Goal: Task Accomplishment & Management: Use online tool/utility

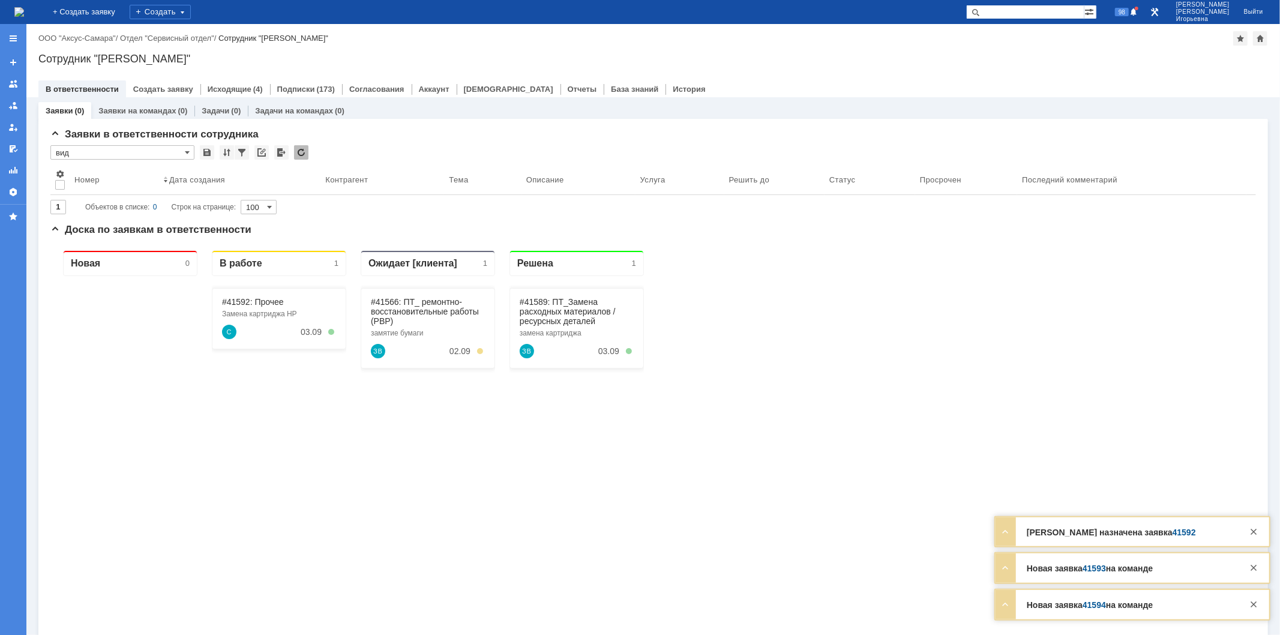
click at [163, 112] on link "Заявки на командах" at bounding box center [136, 110] width 77 height 9
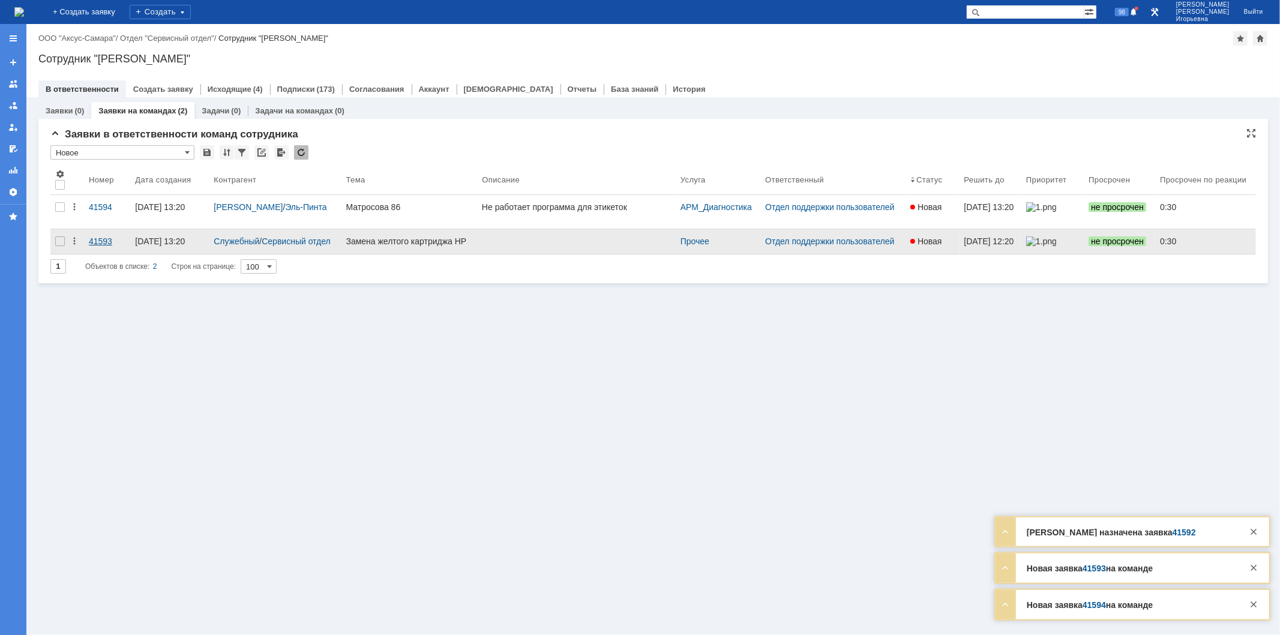
click at [97, 242] on div "41593" at bounding box center [107, 241] width 37 height 10
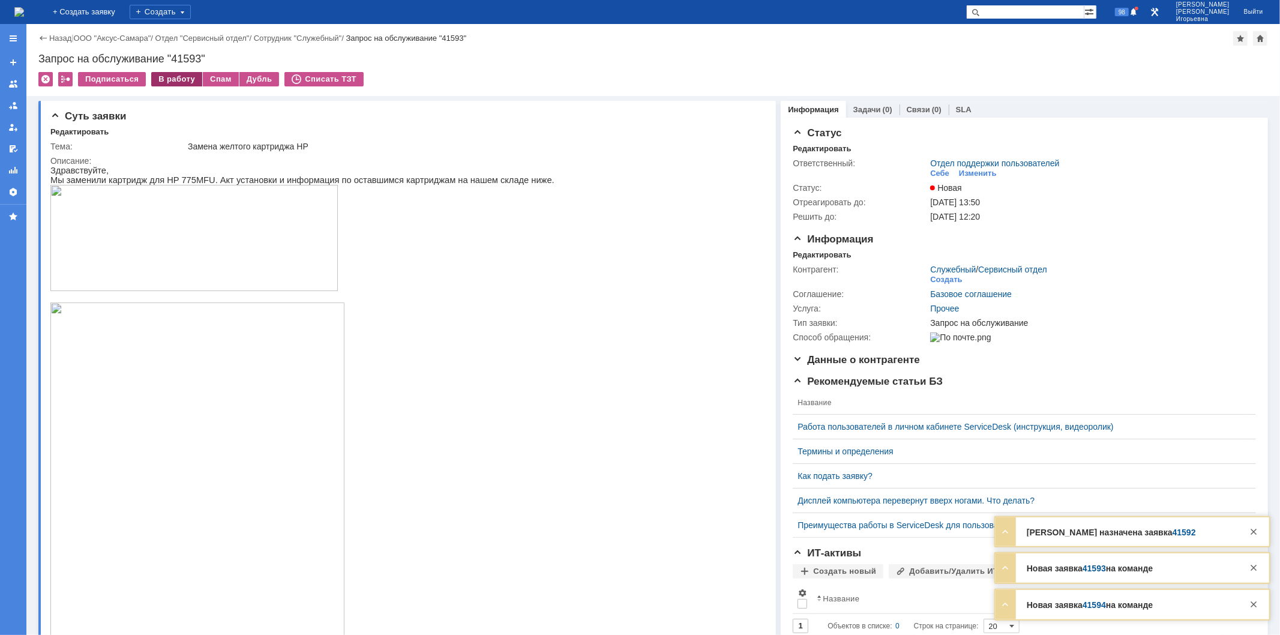
click at [169, 83] on div "В работу" at bounding box center [176, 79] width 51 height 14
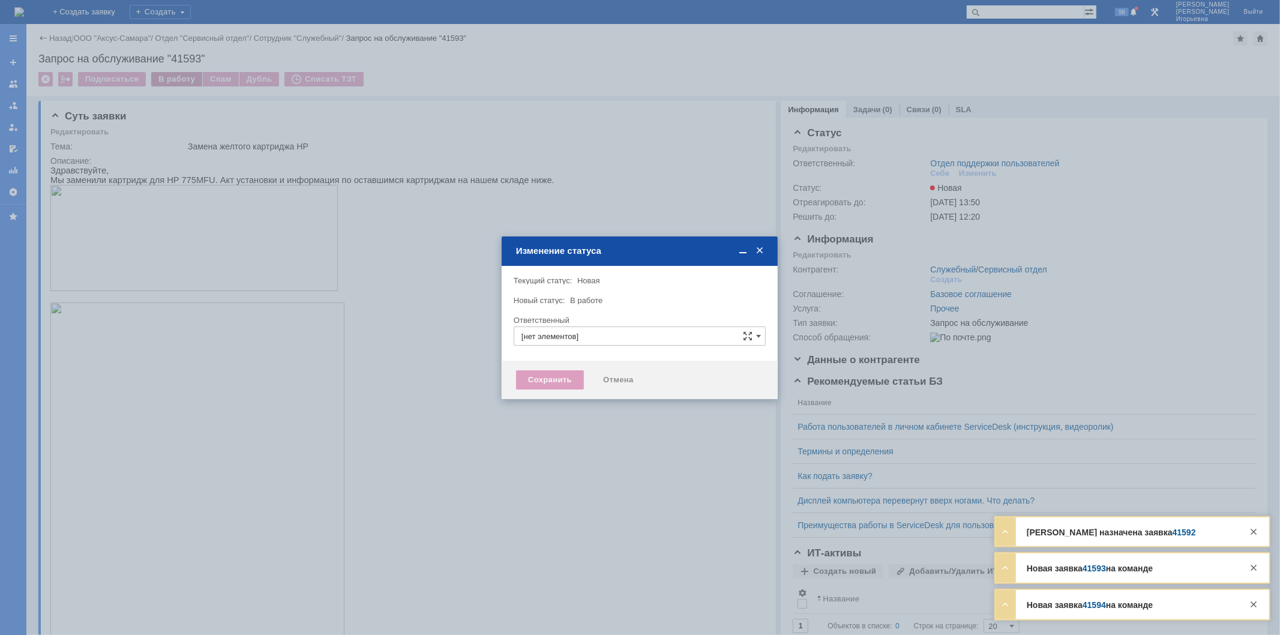
type input "Отдел поддержки пользователей"
type input "Носенкова Елена Игорьевна"
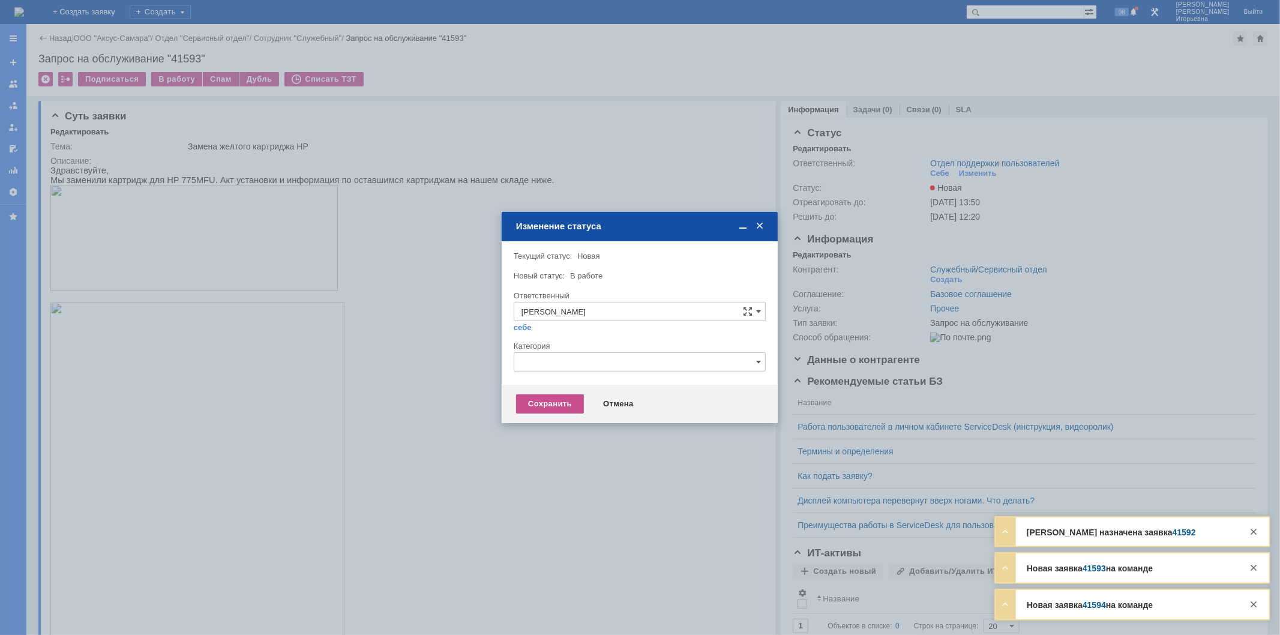
click at [169, 75] on div at bounding box center [640, 317] width 1280 height 635
click at [550, 402] on div "Сохранить" at bounding box center [550, 403] width 68 height 19
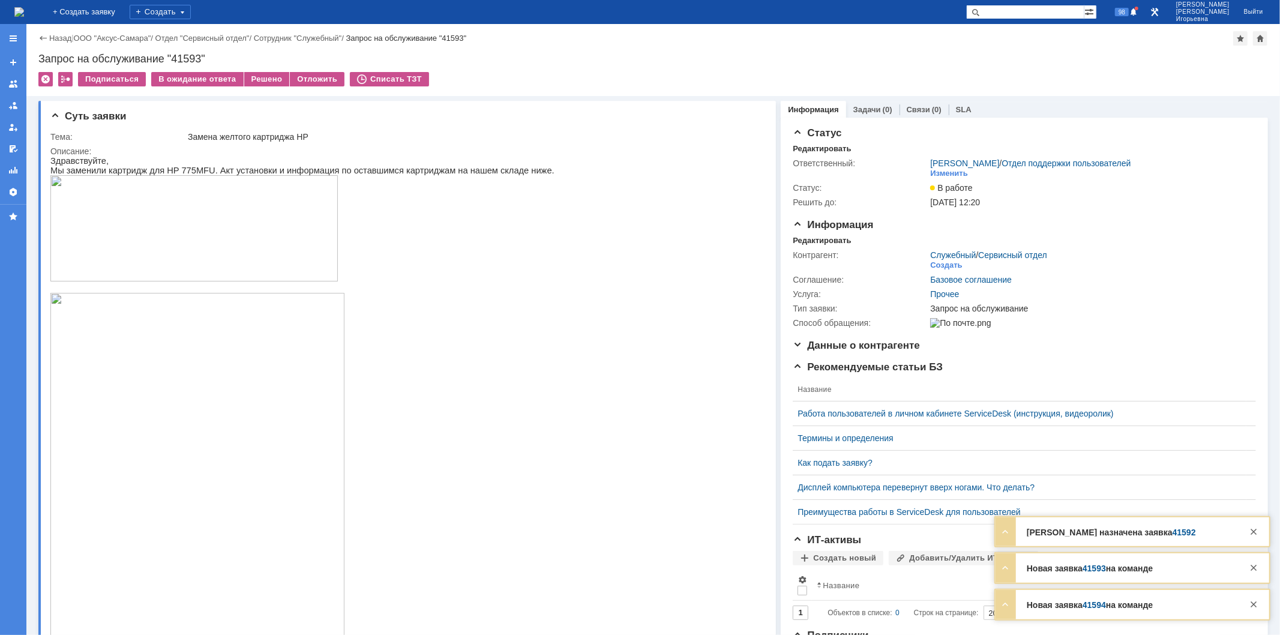
click at [24, 7] on img at bounding box center [19, 12] width 10 height 10
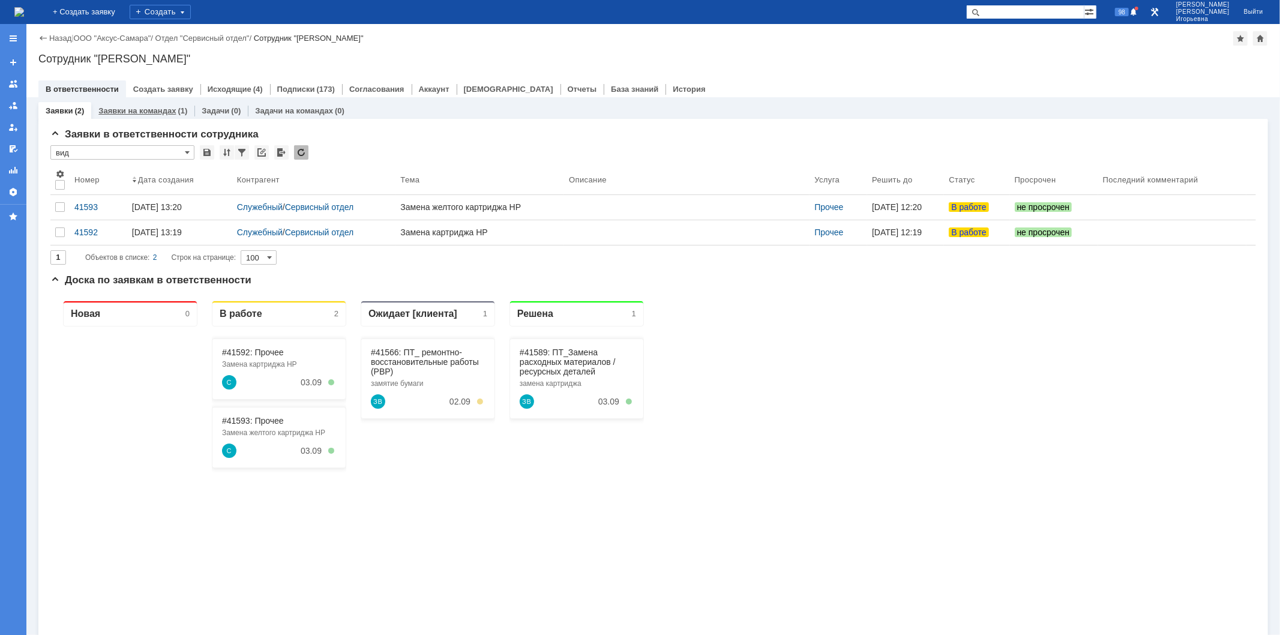
click at [153, 111] on link "Заявки на командах" at bounding box center [136, 110] width 77 height 9
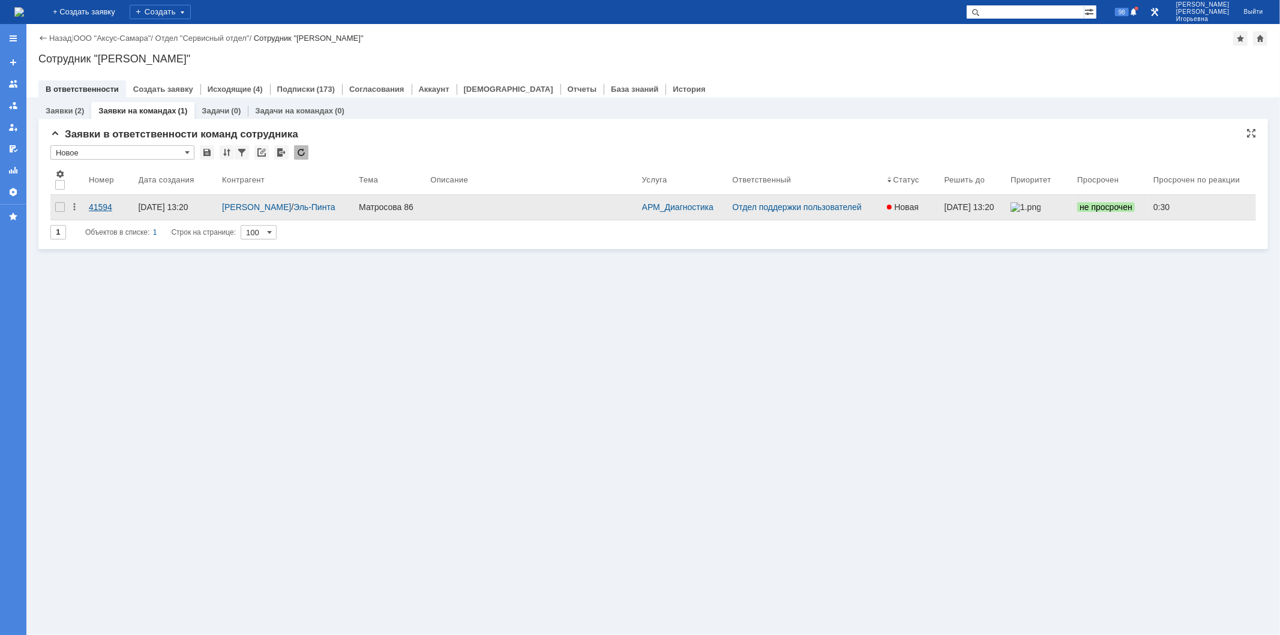
click at [104, 207] on div "41594" at bounding box center [109, 207] width 40 height 10
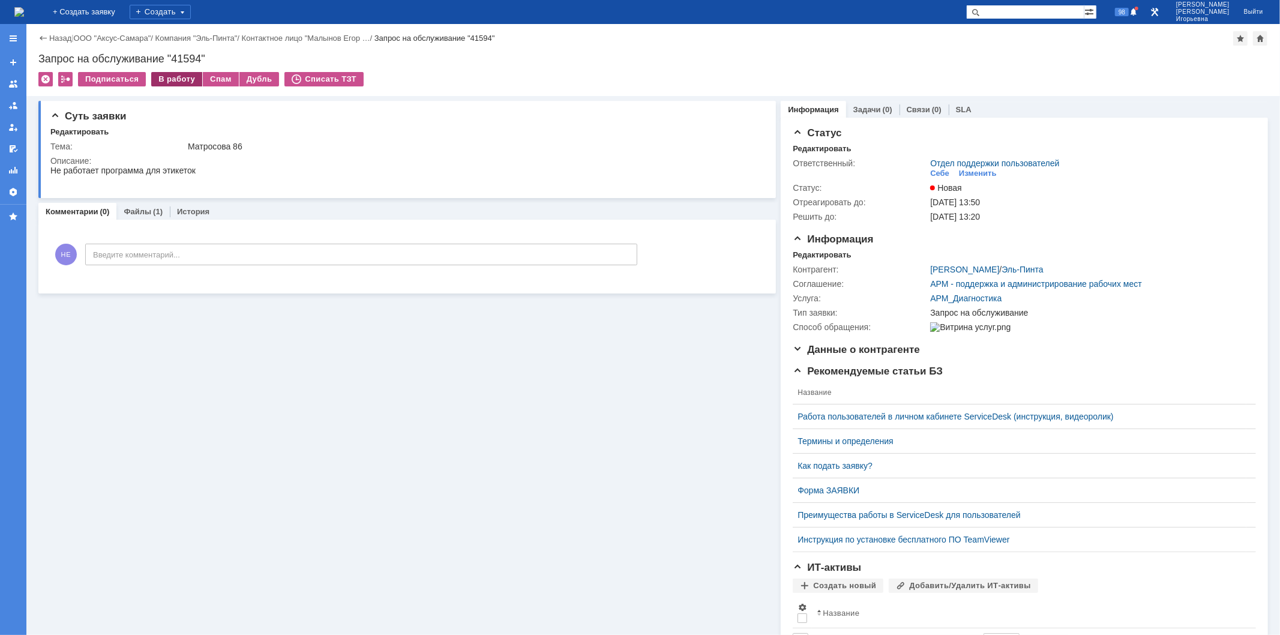
click at [182, 79] on div "В работу" at bounding box center [176, 79] width 51 height 14
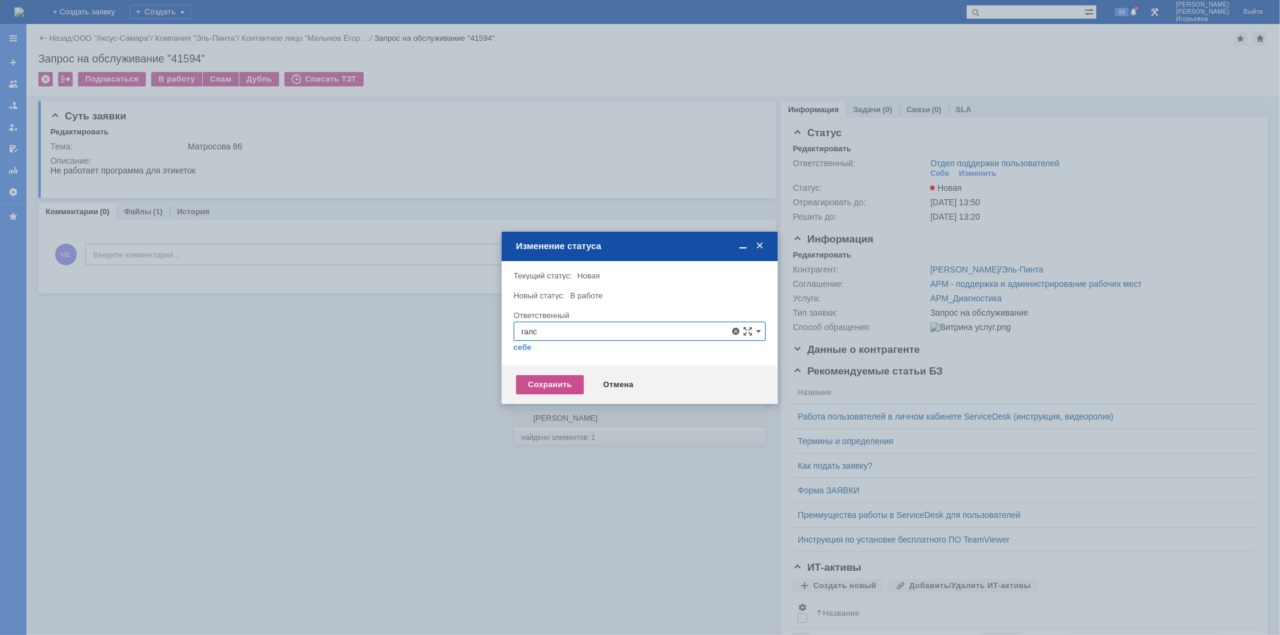
click at [559, 418] on span "Галстьян Степан Александрович" at bounding box center [639, 418] width 236 height 10
type input "Галстьян Степан Александрович"
click at [533, 378] on div "Сохранить" at bounding box center [550, 384] width 68 height 19
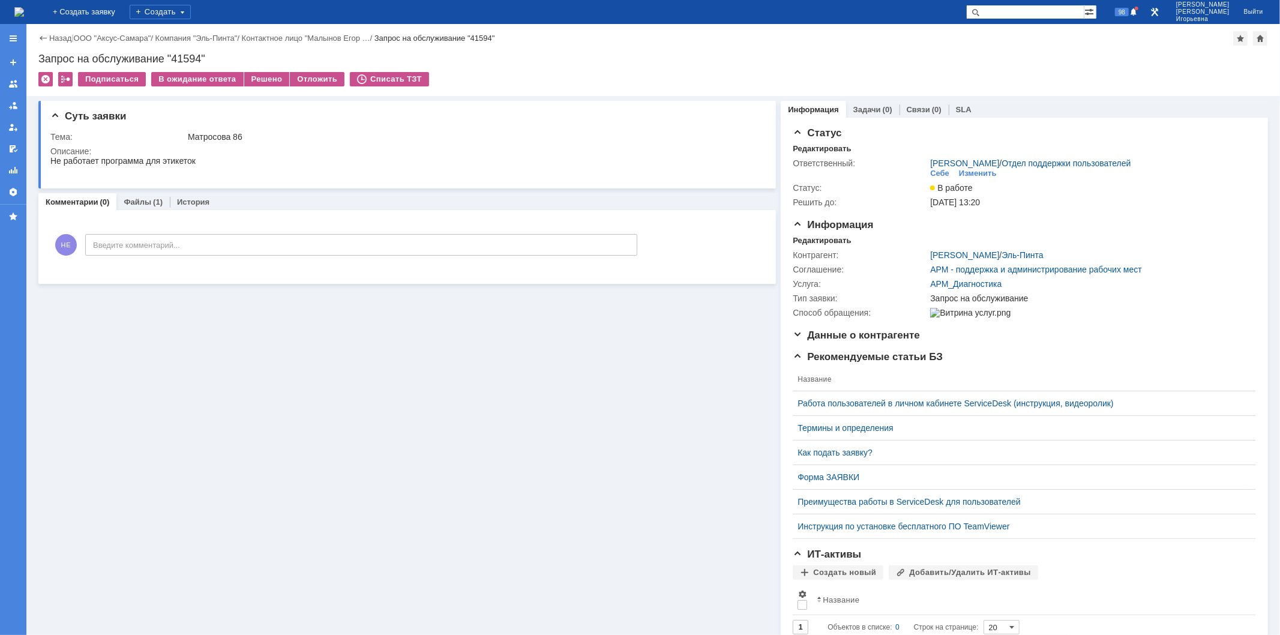
click at [24, 17] on img at bounding box center [19, 12] width 10 height 10
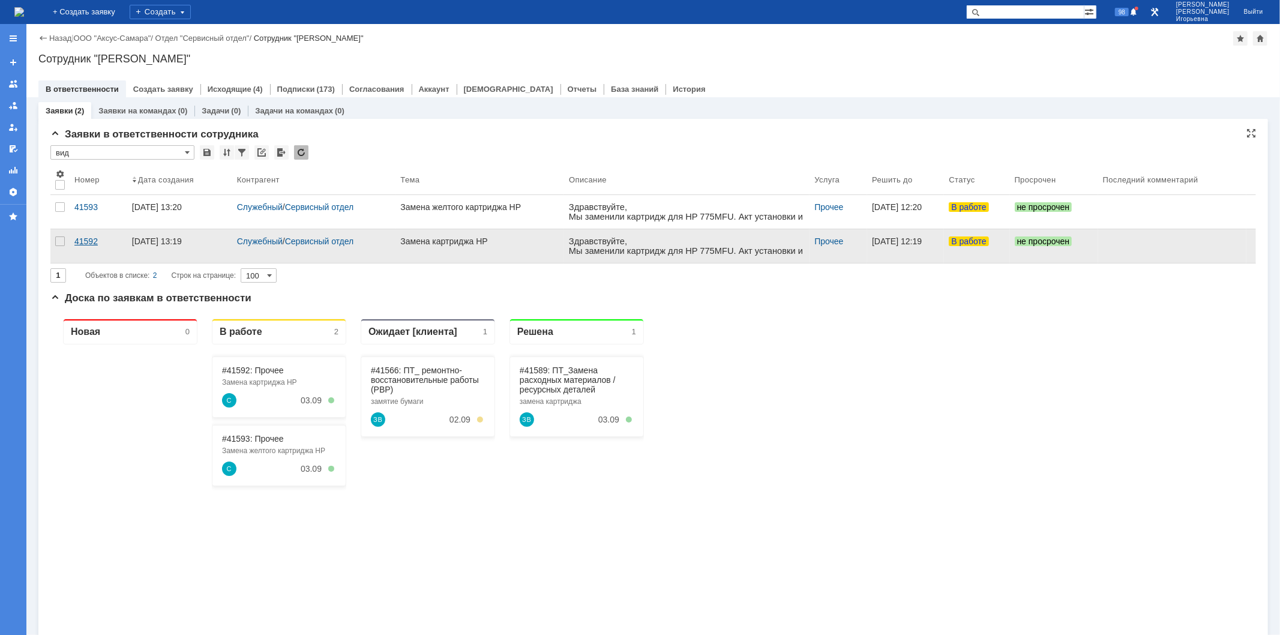
click at [86, 240] on div "41592" at bounding box center [98, 241] width 48 height 10
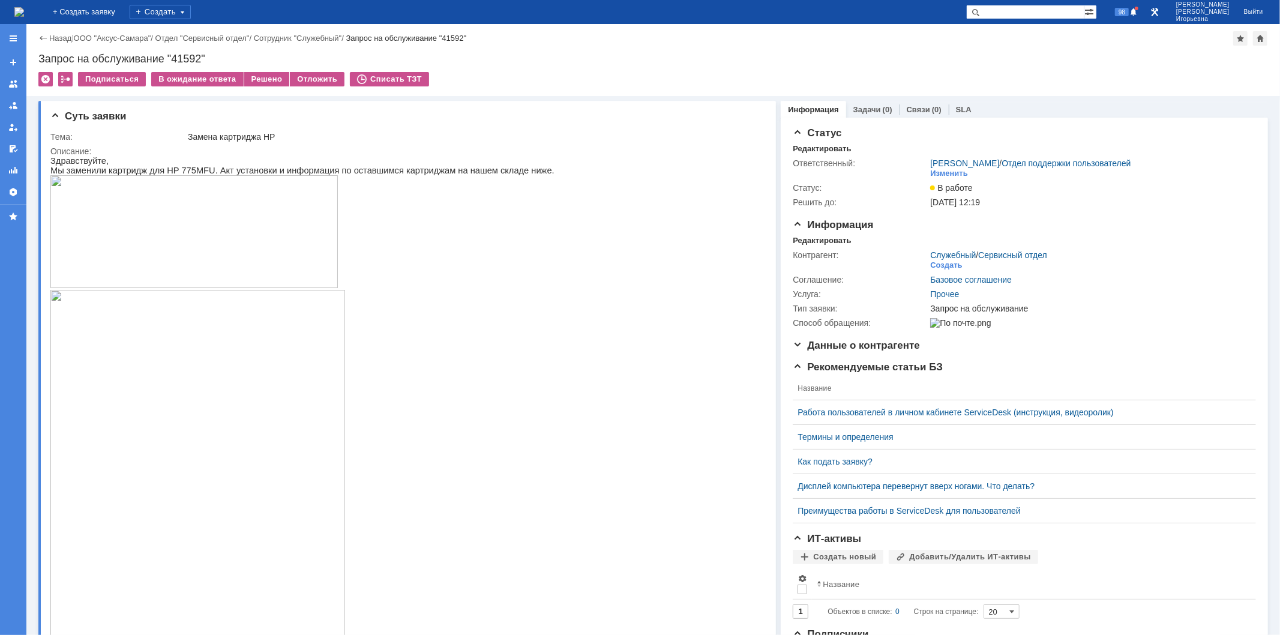
click at [24, 10] on img at bounding box center [19, 12] width 10 height 10
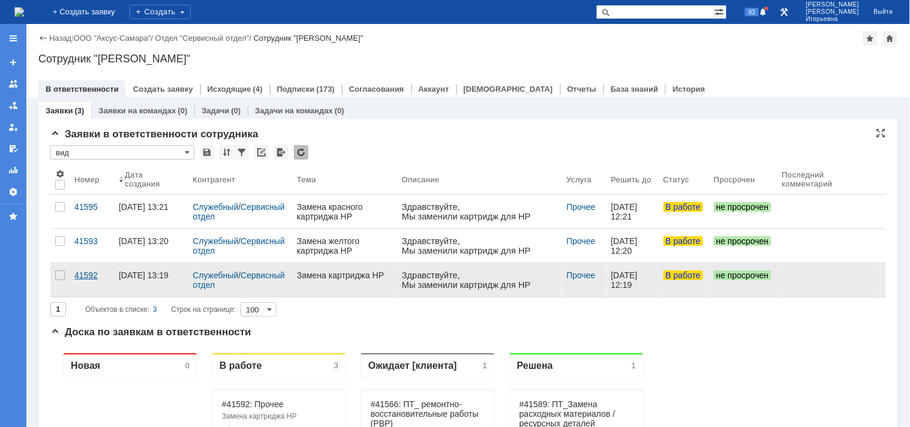
click at [85, 274] on div "41592" at bounding box center [91, 276] width 35 height 10
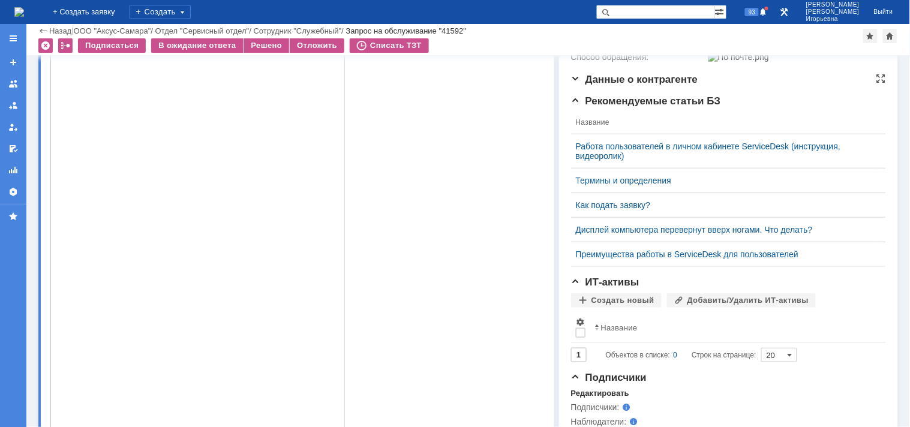
scroll to position [67, 0]
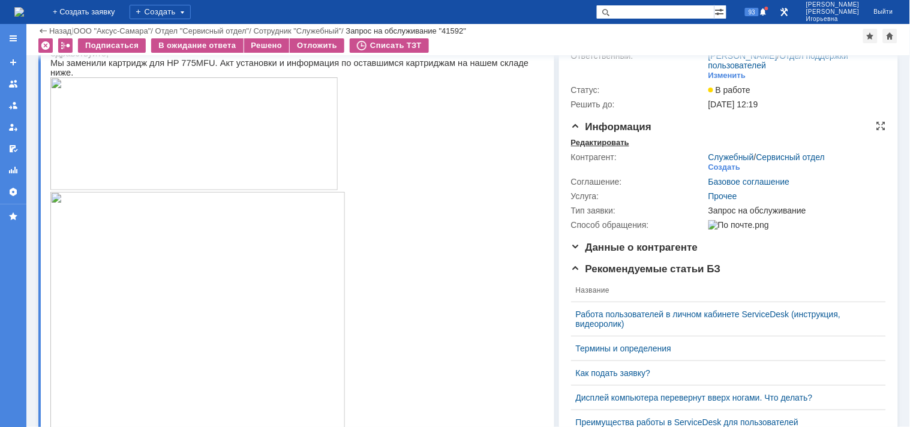
click at [596, 142] on div "Редактировать" at bounding box center [600, 143] width 58 height 10
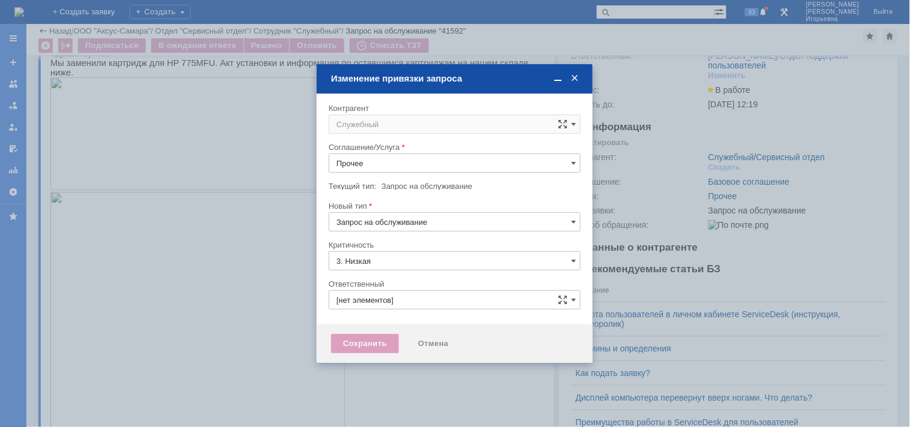
type input "[PERSON_NAME]"
type input "[не указано]"
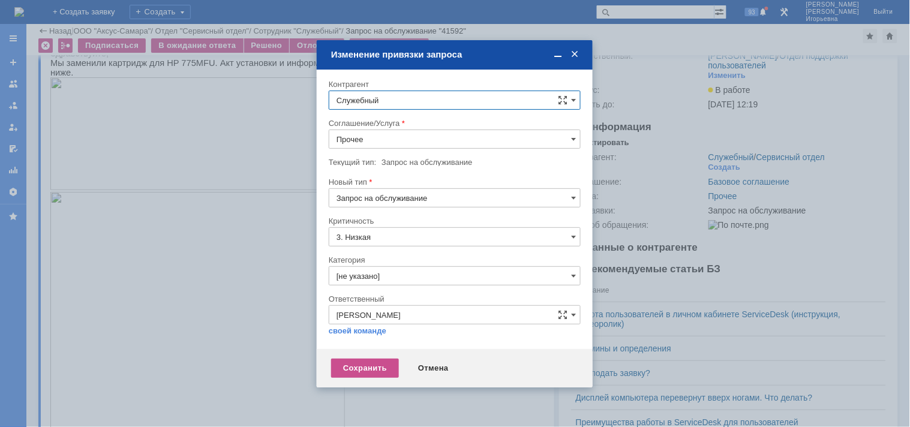
click at [398, 98] on input "Служебный" at bounding box center [455, 100] width 252 height 19
type input "g"
click at [408, 287] on span "[PERSON_NAME]" at bounding box center [397, 287] width 64 height 9
type input "[PERSON_NAME]"
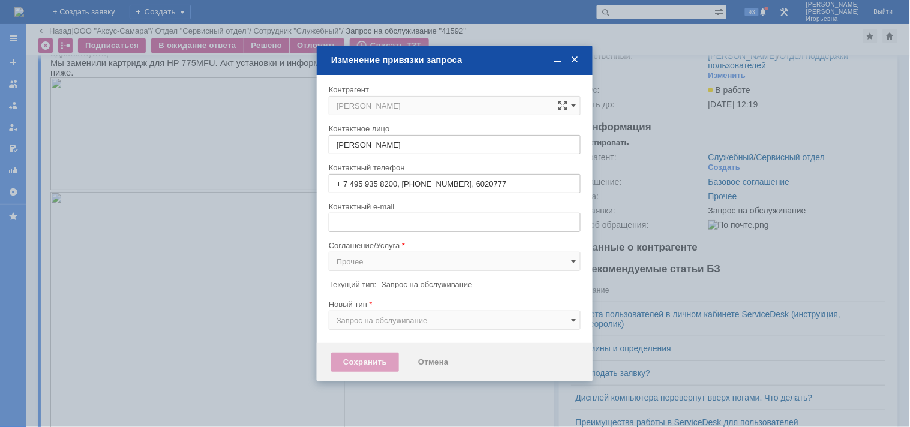
type input "[PERSON_NAME][EMAIL_ADDRESS][DOMAIN_NAME]"
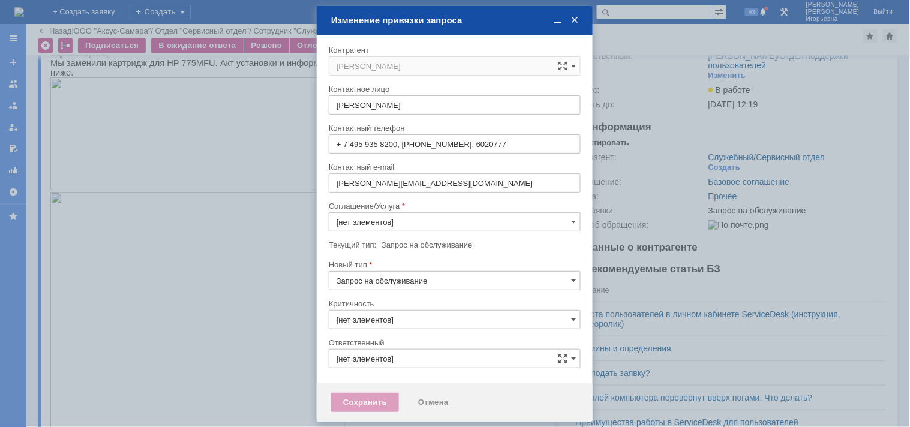
type input "3. Низкая"
type input "[не указано]"
type input "[PERSON_NAME]"
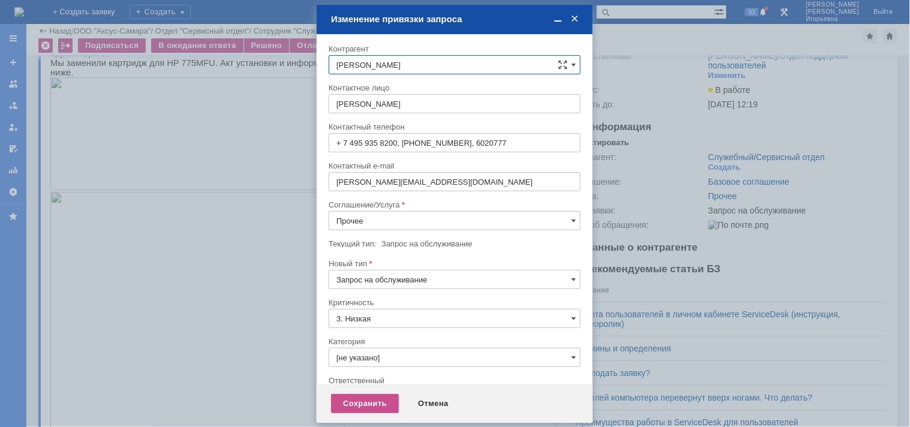
click at [357, 219] on input "Прочее" at bounding box center [455, 220] width 252 height 19
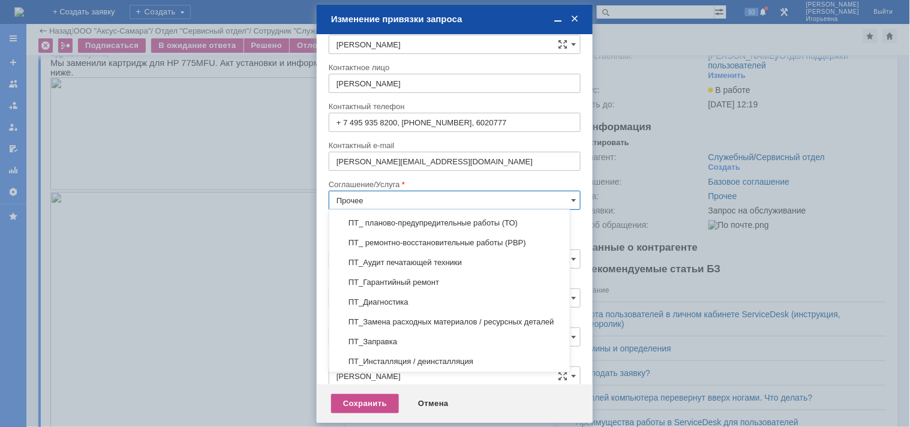
scroll to position [206, 0]
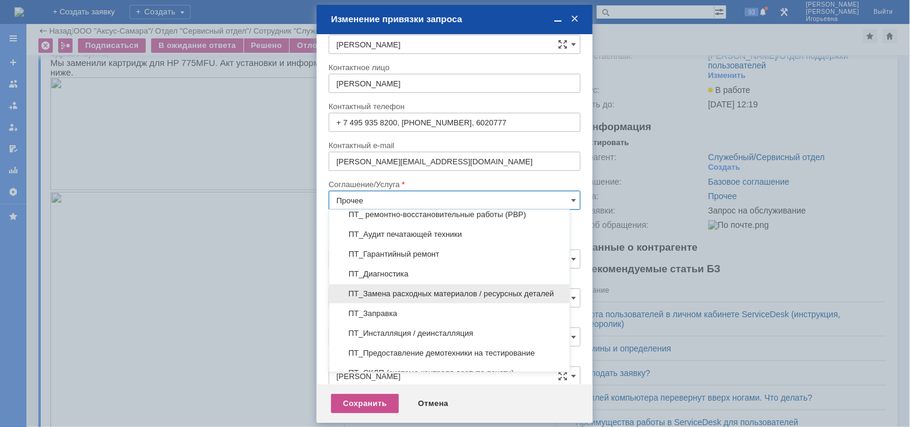
click at [398, 294] on span "ПТ_Замена расходных материалов / ресурсных деталей" at bounding box center [450, 294] width 226 height 10
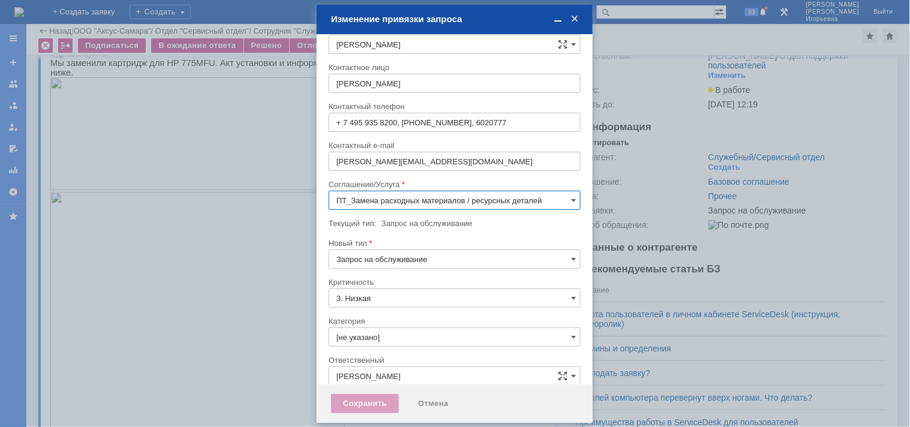
scroll to position [7, 0]
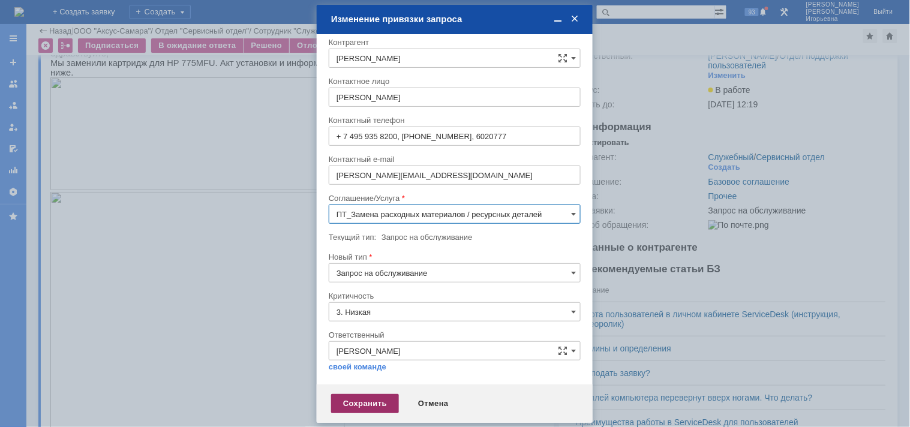
type input "ПТ_Замена расходных материалов / ресурсных деталей"
click at [347, 403] on div "Сохранить" at bounding box center [365, 403] width 68 height 19
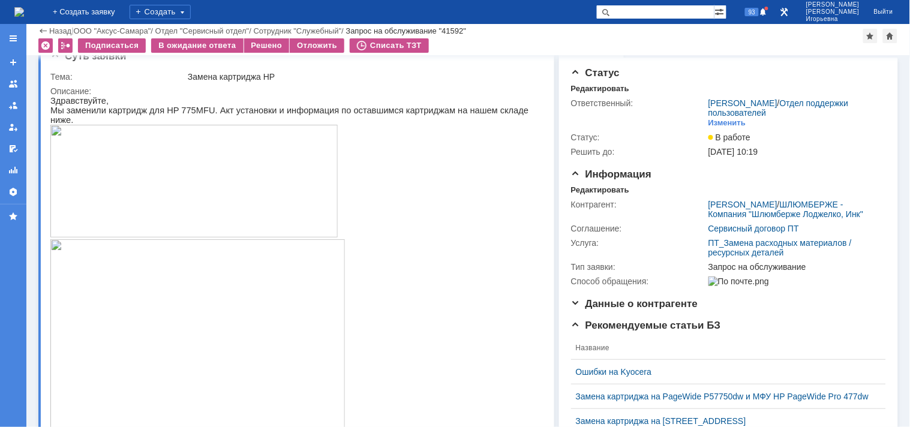
scroll to position [0, 0]
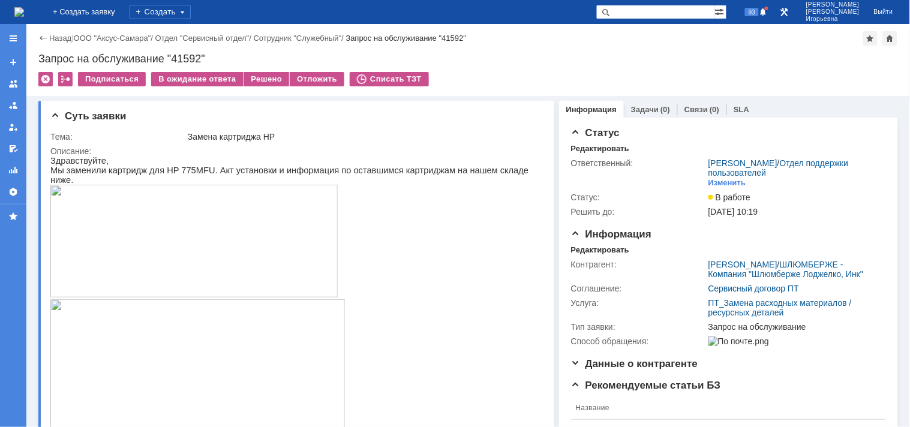
click at [187, 58] on div "Запрос на обслуживание "41592"" at bounding box center [468, 59] width 860 height 12
copy div "41592"
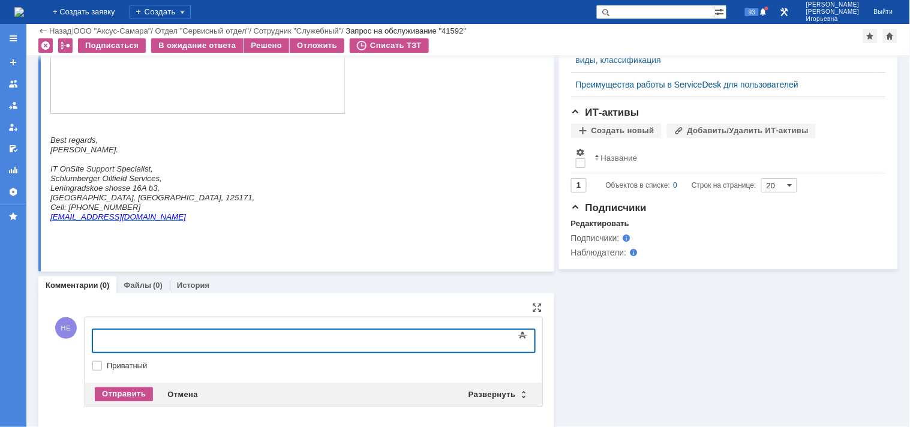
scroll to position [565, 0]
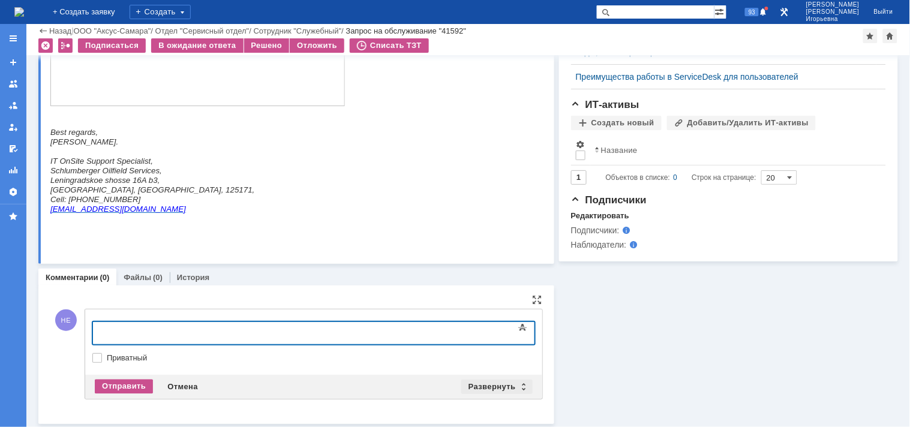
click at [519, 383] on div "Развернуть" at bounding box center [496, 387] width 71 height 14
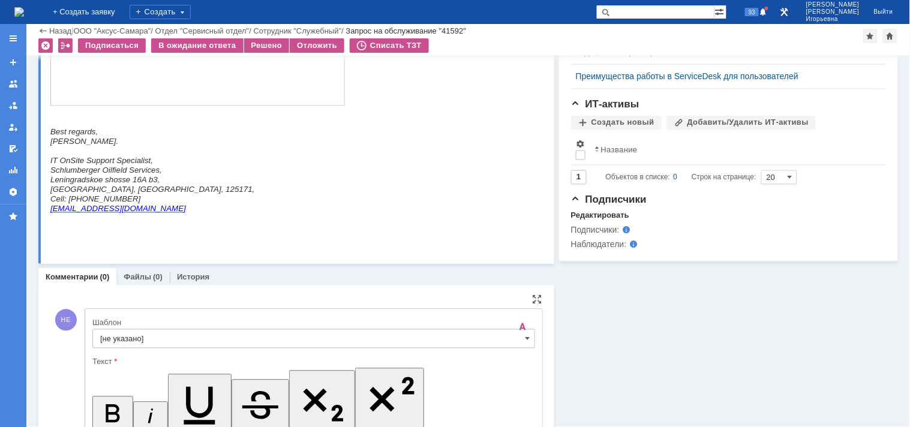
scroll to position [0, 0]
click at [526, 337] on span at bounding box center [528, 339] width 5 height 10
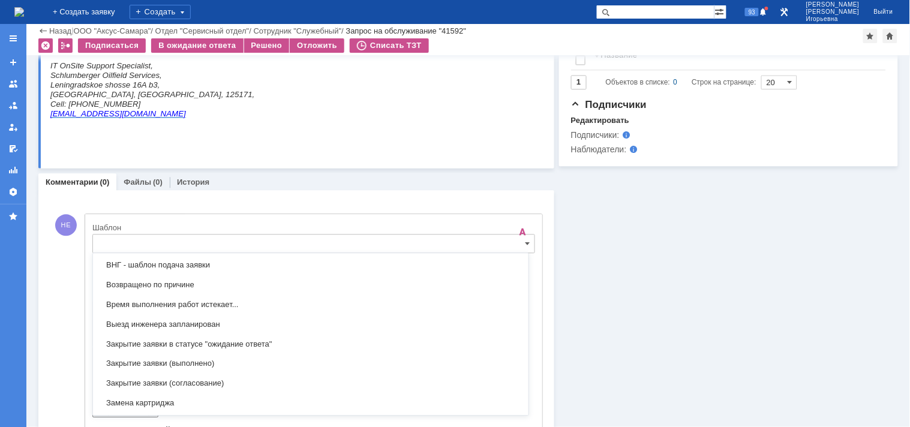
scroll to position [487, 0]
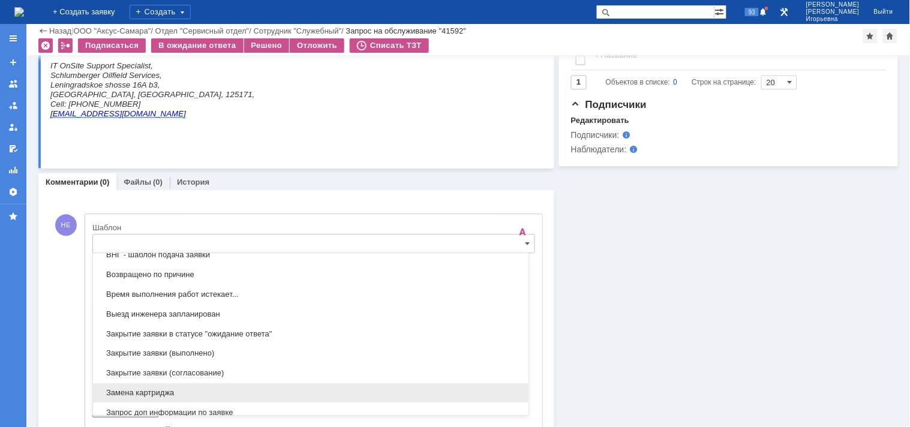
click at [132, 397] on span "Замена картриджа" at bounding box center [310, 393] width 421 height 10
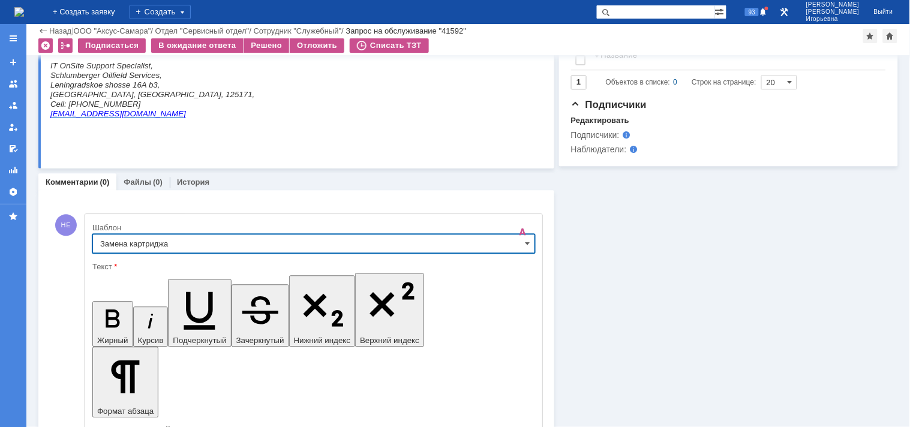
type input "Замена картриджа"
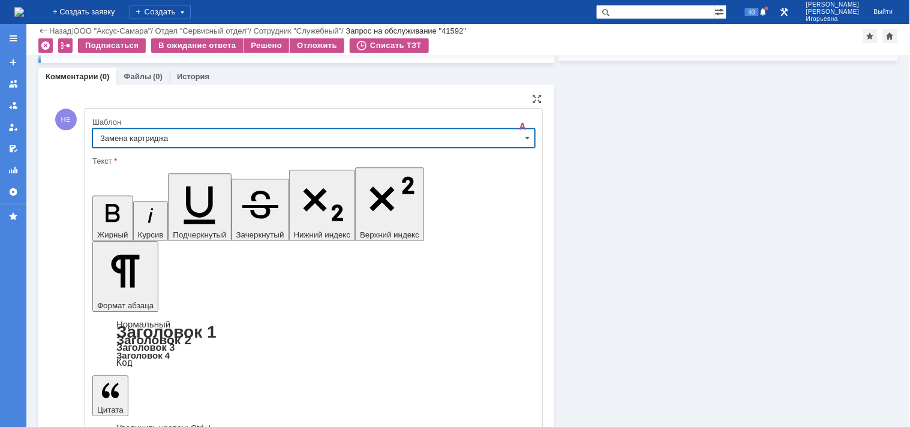
scroll to position [789, 0]
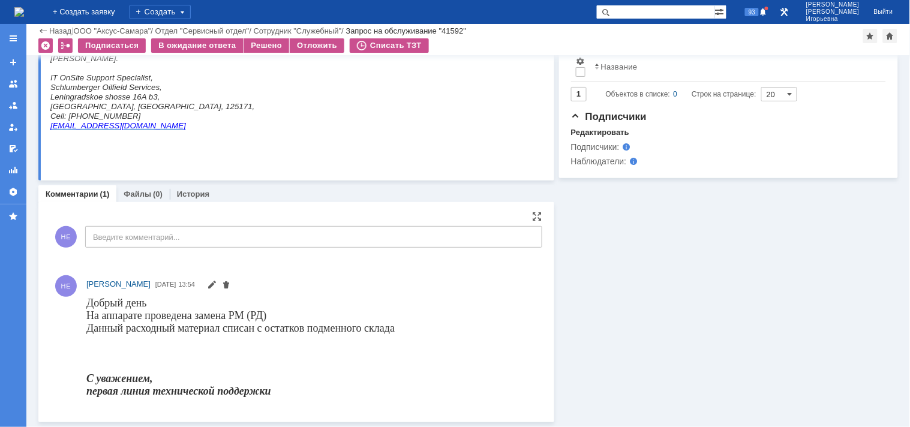
scroll to position [0, 0]
click at [265, 43] on div "Решено" at bounding box center [267, 45] width 46 height 14
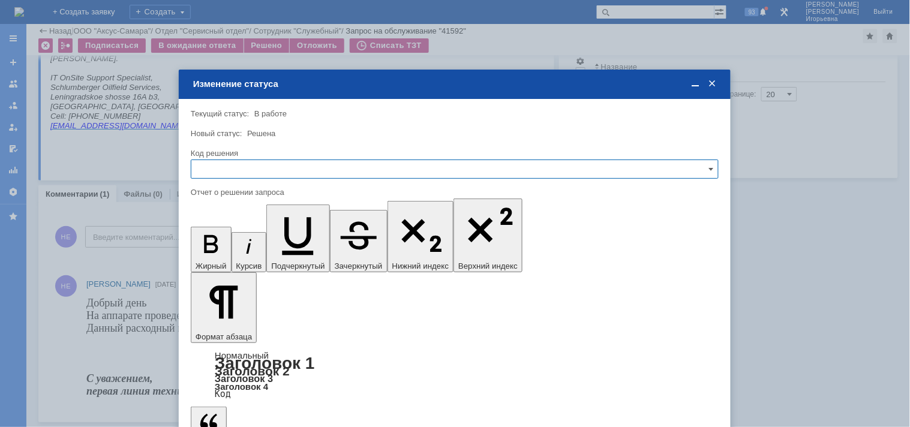
click at [208, 169] on input "text" at bounding box center [455, 169] width 528 height 19
drag, startPoint x: 218, startPoint y: 253, endPoint x: 69, endPoint y: 83, distance: 226.2
click at [218, 253] on span "Решено" at bounding box center [455, 250] width 512 height 10
type input "Решено"
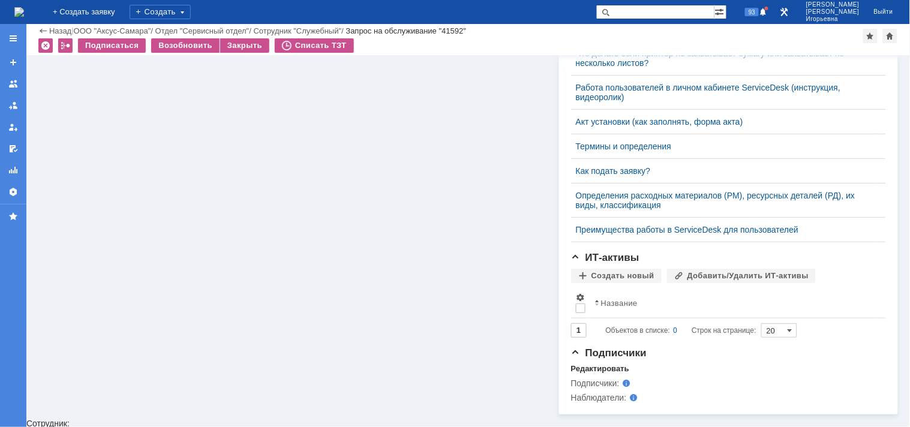
scroll to position [549, 0]
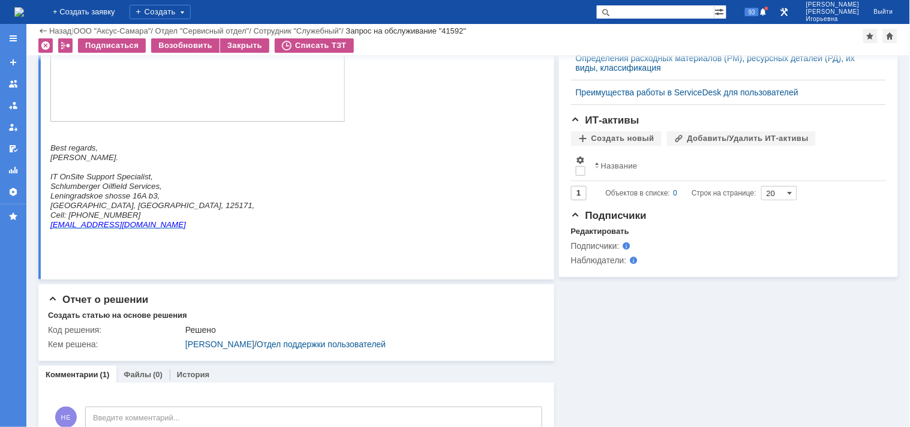
click at [24, 9] on img at bounding box center [19, 12] width 10 height 10
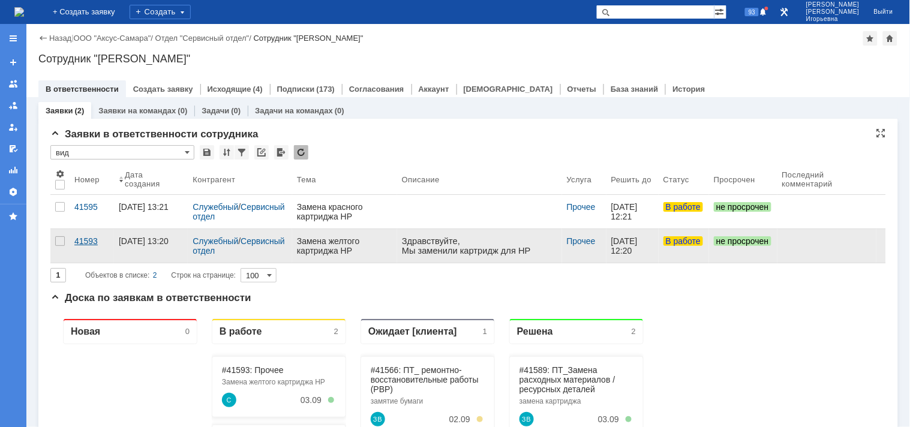
click at [88, 244] on div "41593" at bounding box center [91, 241] width 35 height 10
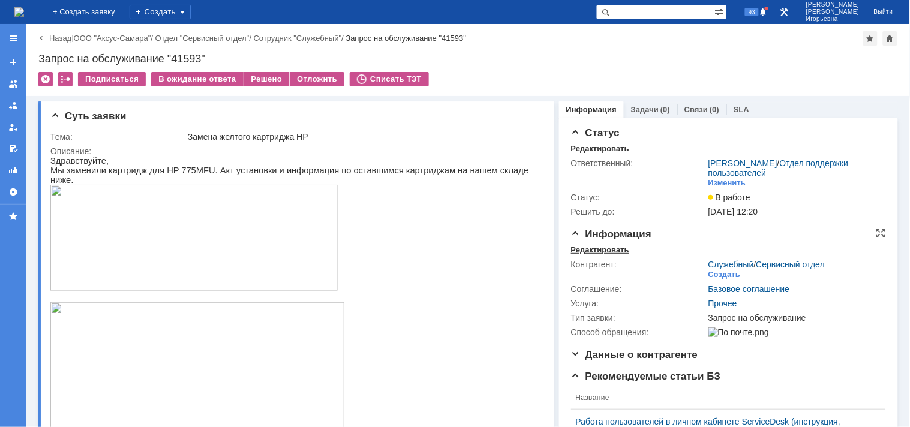
click at [602, 247] on div "Редактировать" at bounding box center [600, 250] width 58 height 10
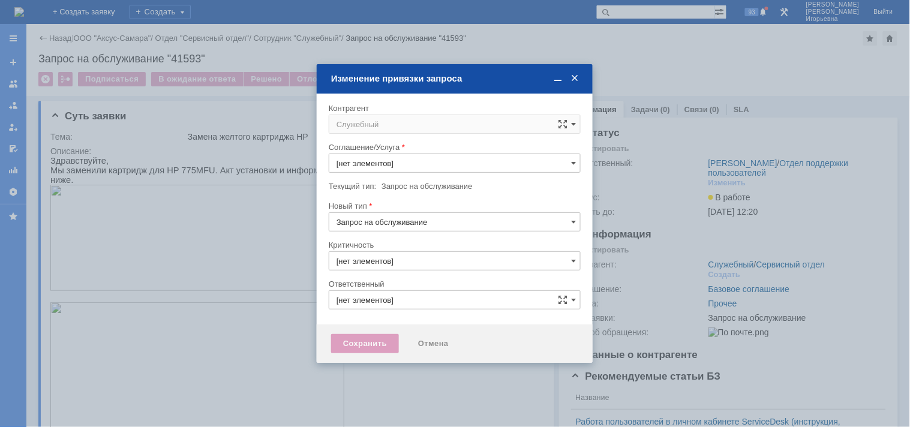
type input "[PERSON_NAME]"
type input "Прочее"
type input "3. Низкая"
type input "[не указано]"
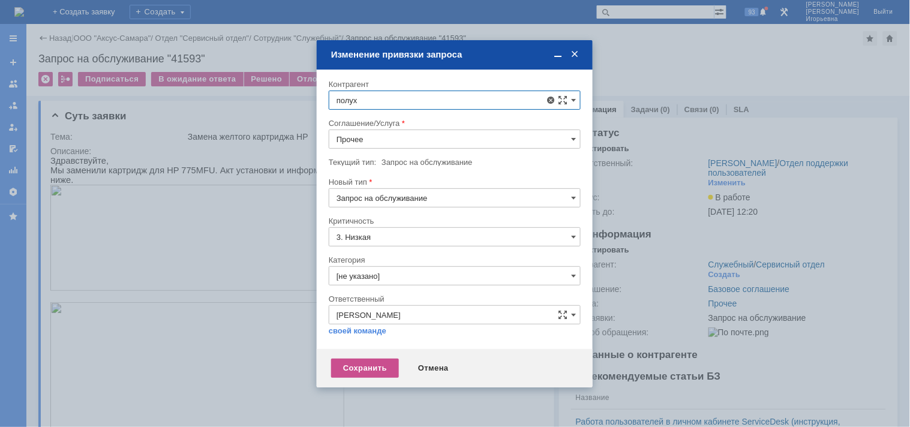
click at [395, 244] on span "[PERSON_NAME]" at bounding box center [397, 248] width 64 height 9
type input "[PERSON_NAME]"
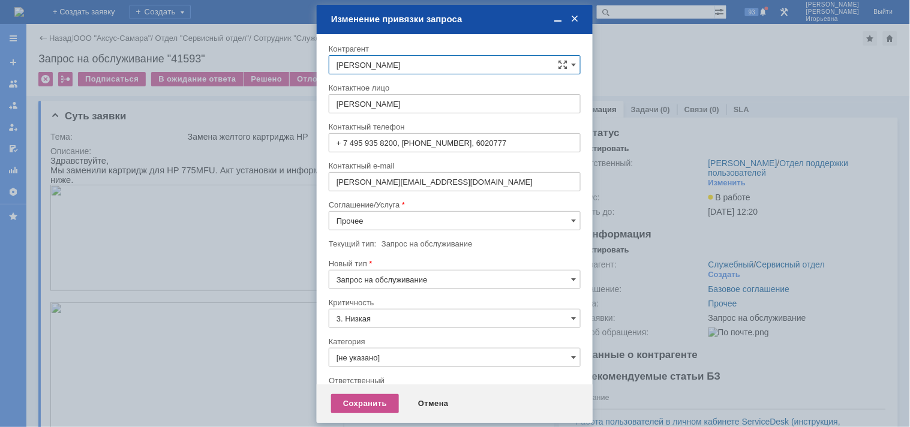
click at [371, 217] on input "Прочее" at bounding box center [455, 220] width 252 height 19
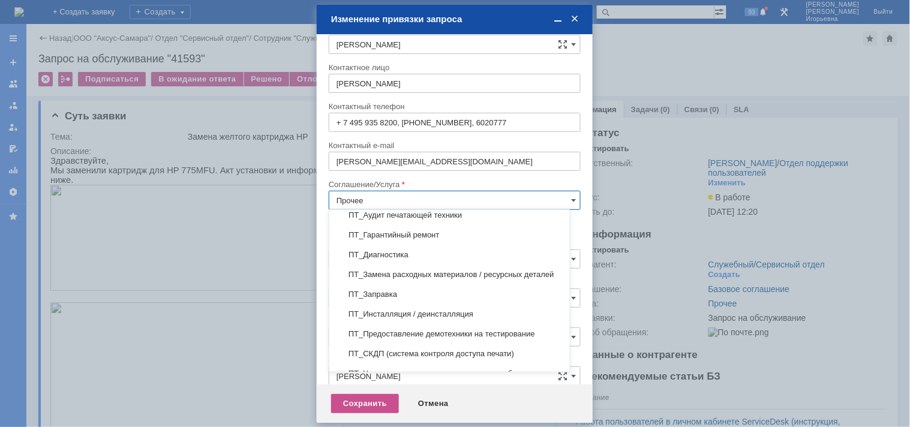
scroll to position [240, 0]
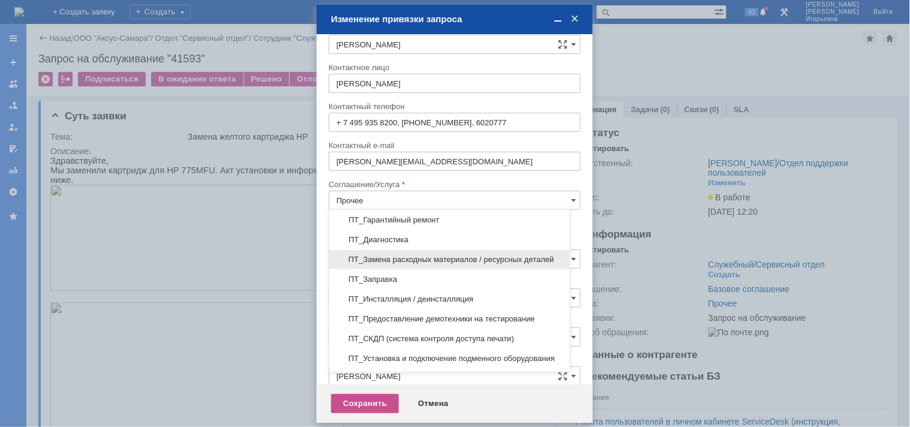
click at [406, 260] on span "ПТ_Замена расходных материалов / ресурсных деталей" at bounding box center [450, 260] width 226 height 10
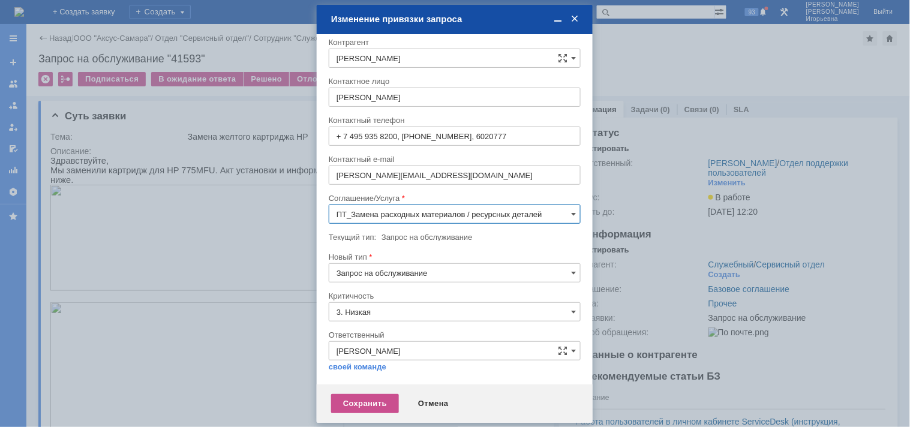
type input "ПТ_Замена расходных материалов / ресурсных деталей"
click at [370, 401] on div "Сохранить" at bounding box center [365, 403] width 68 height 19
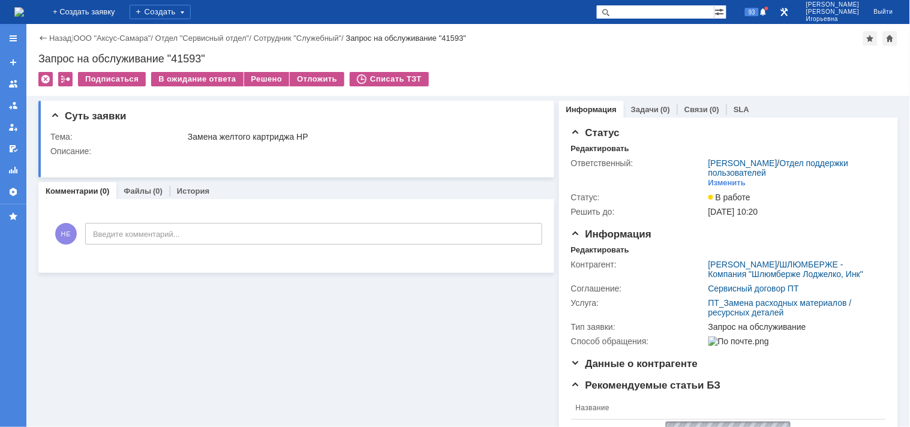
scroll to position [0, 0]
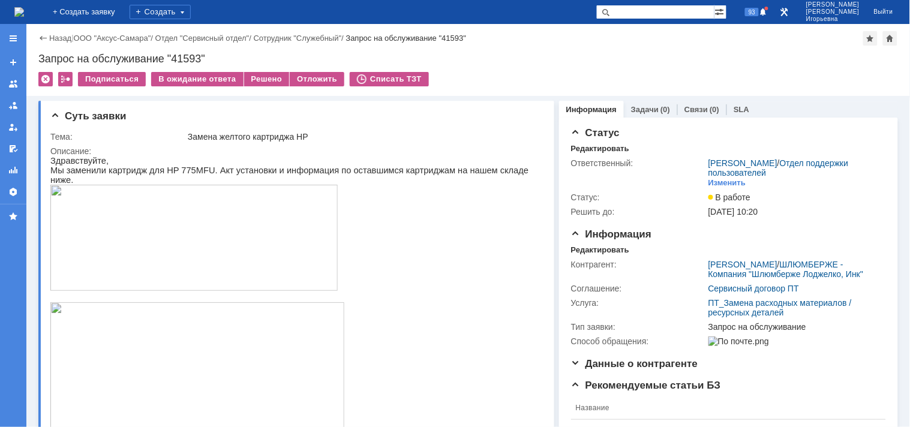
click at [190, 55] on div "Запрос на обслуживание "41593"" at bounding box center [468, 59] width 860 height 12
copy div "41593"
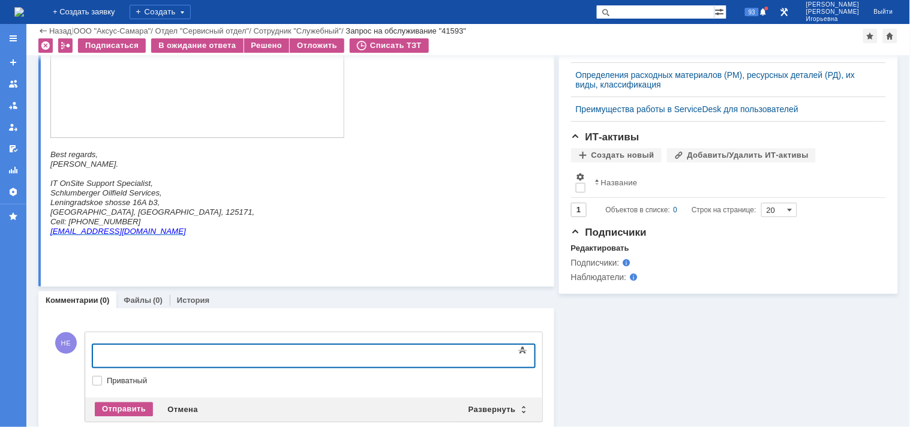
scroll to position [555, 0]
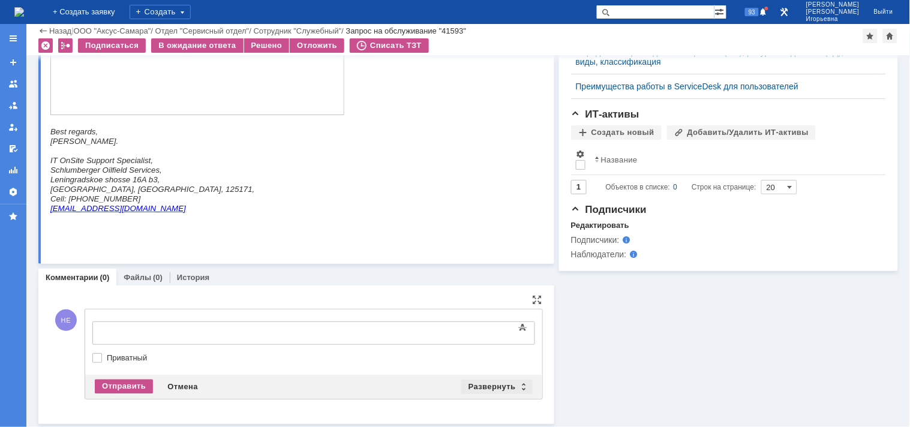
click at [517, 385] on div "Развернуть" at bounding box center [496, 387] width 71 height 14
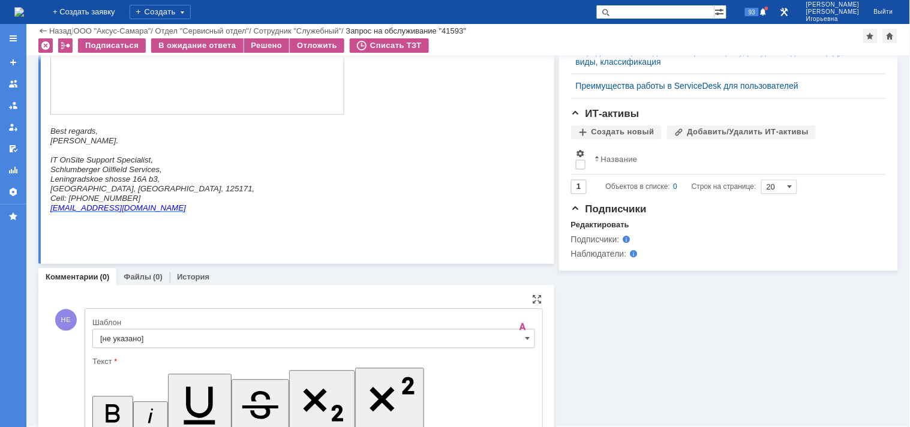
scroll to position [0, 0]
click at [526, 341] on span at bounding box center [528, 339] width 5 height 10
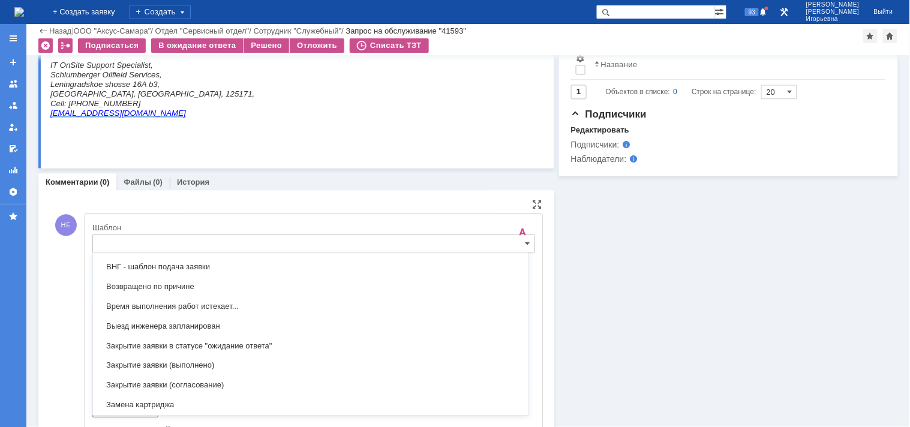
scroll to position [620, 0]
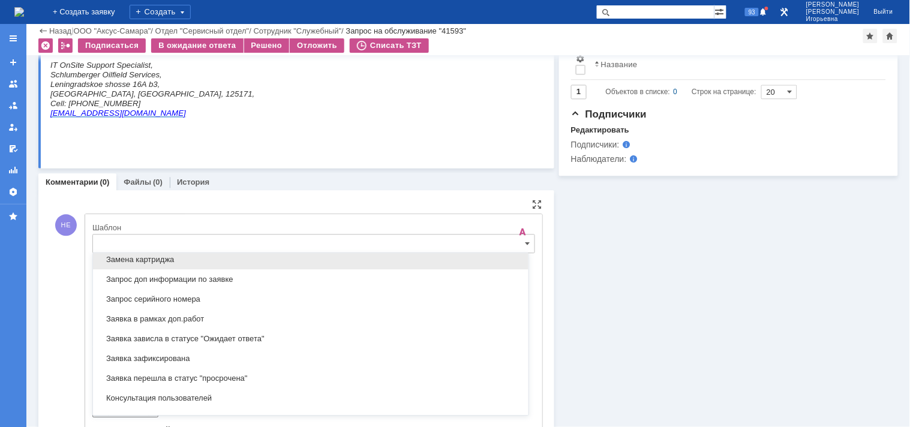
click at [134, 259] on span "Замена картриджа" at bounding box center [310, 260] width 421 height 10
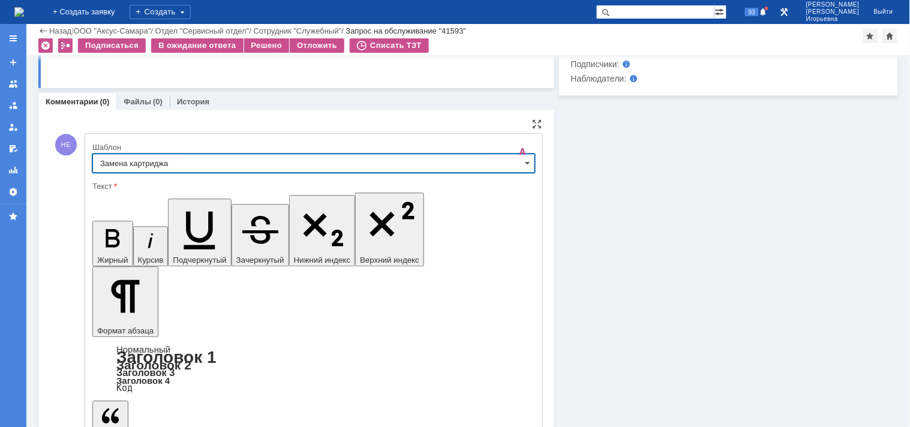
type input "Замена картриджа"
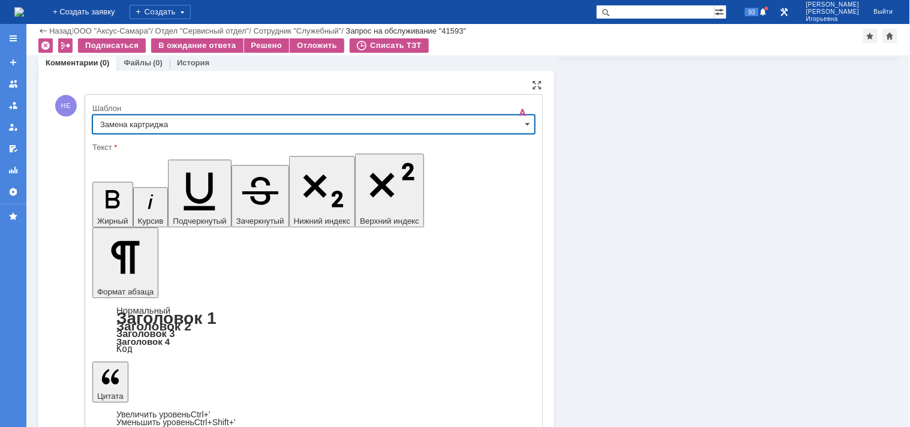
scroll to position [779, 0]
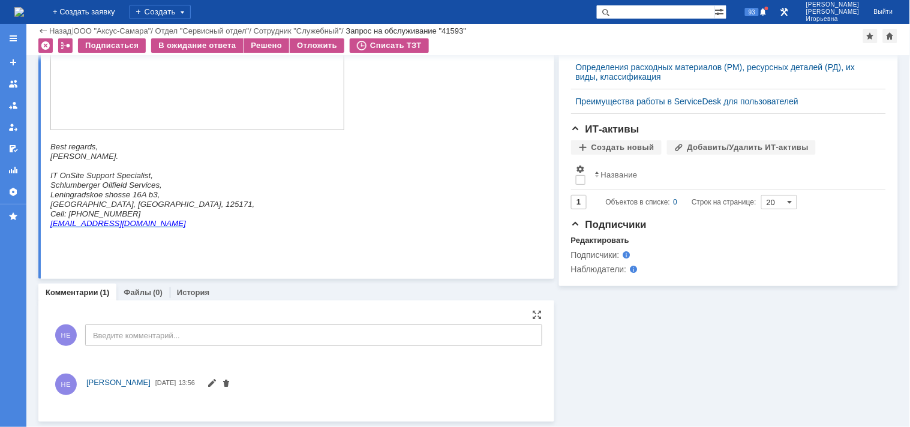
scroll to position [638, 0]
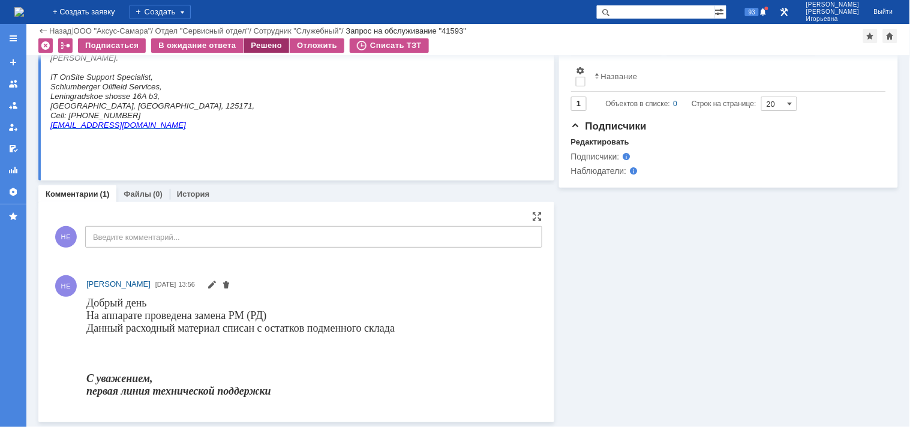
click at [263, 42] on div "Решено" at bounding box center [267, 45] width 46 height 14
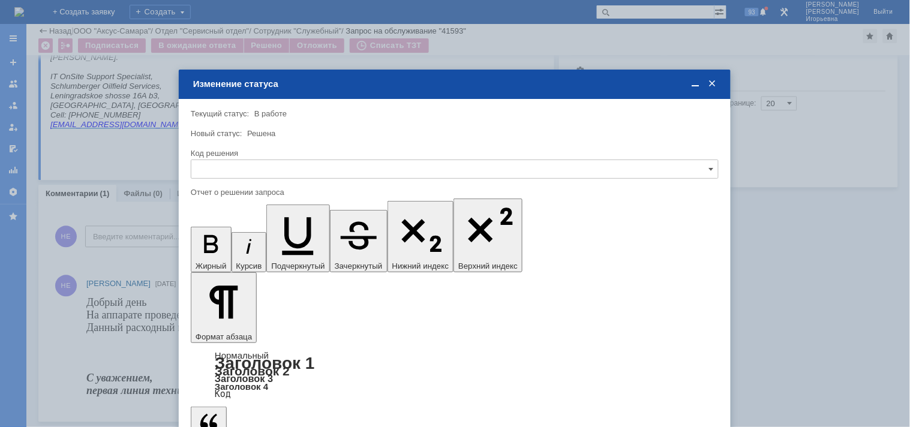
scroll to position [0, 0]
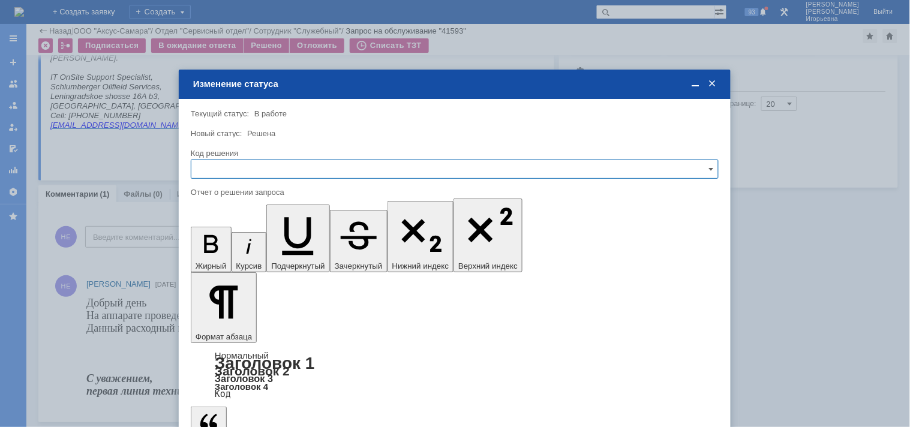
click at [214, 166] on input "text" at bounding box center [455, 169] width 528 height 19
click at [212, 253] on span "Решено" at bounding box center [455, 250] width 512 height 10
type input "Решено"
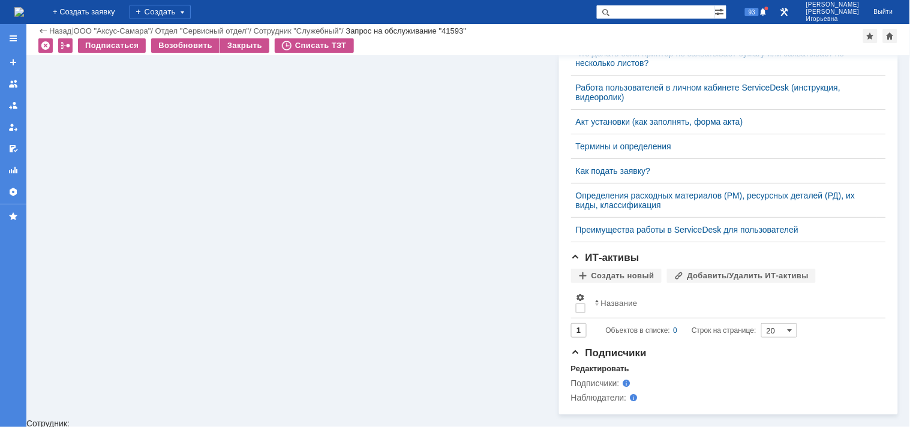
click at [24, 7] on img at bounding box center [19, 12] width 10 height 10
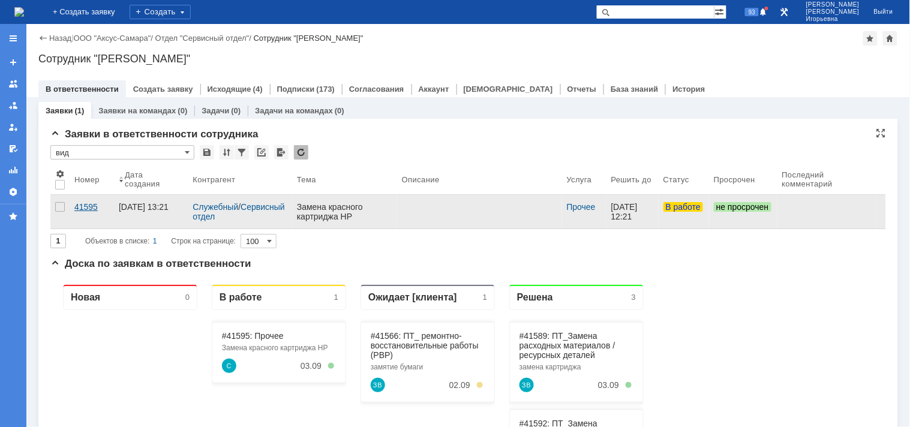
click at [88, 202] on div "41595" at bounding box center [91, 207] width 35 height 10
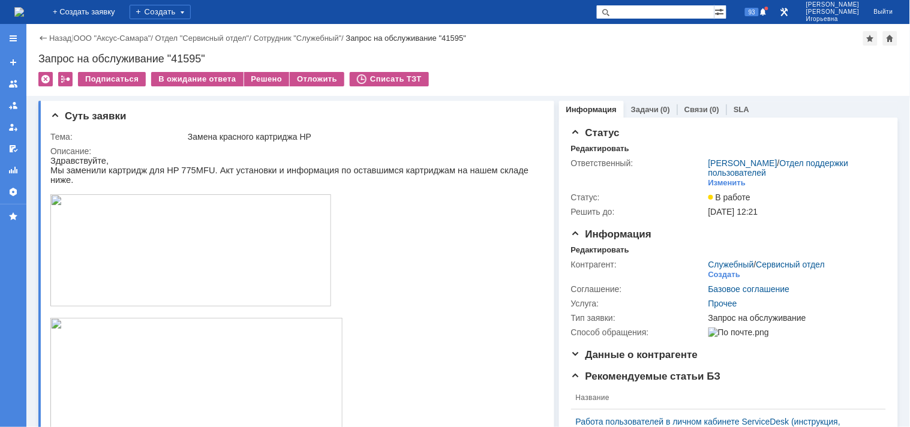
click at [188, 56] on div "Запрос на обслуживание "41595"" at bounding box center [468, 59] width 860 height 12
copy div "41595"
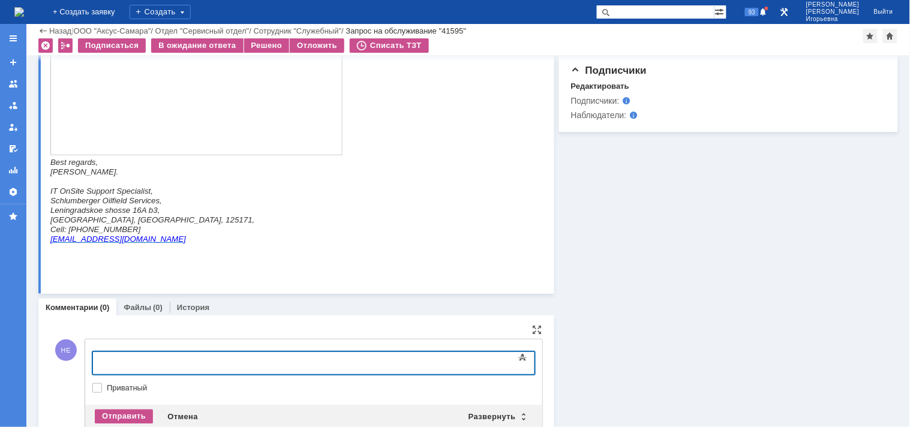
scroll to position [572, 0]
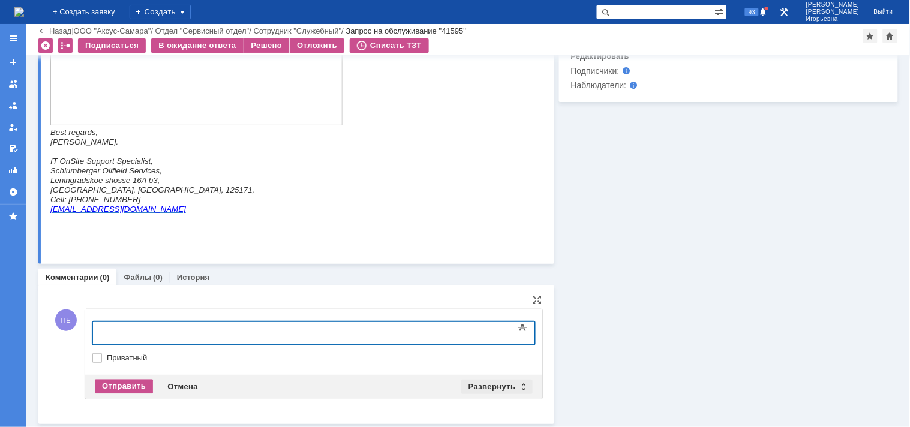
click at [517, 385] on div "Развернуть" at bounding box center [496, 387] width 71 height 14
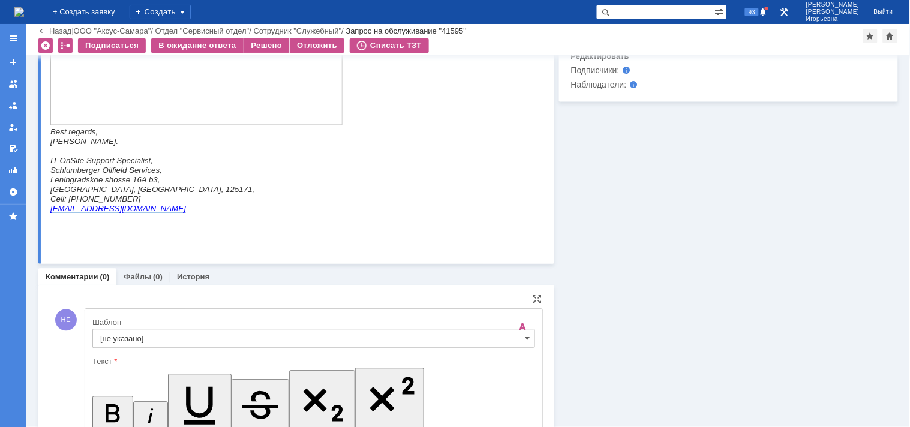
scroll to position [0, 0]
click at [526, 339] on span at bounding box center [528, 339] width 5 height 10
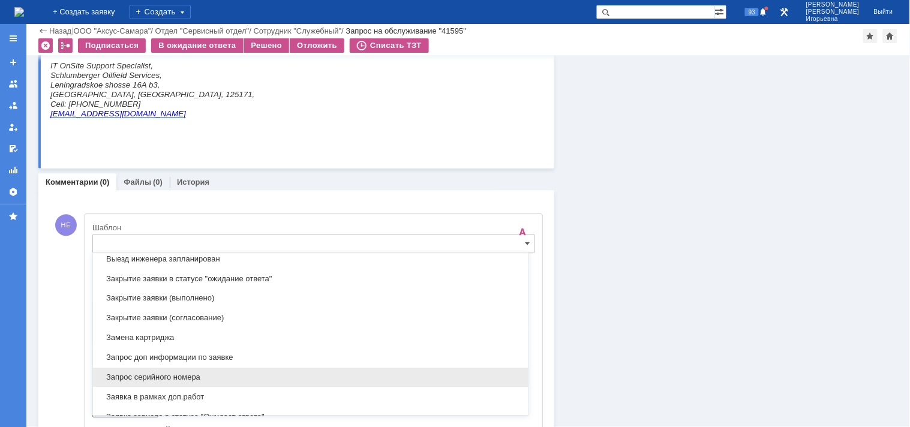
scroll to position [553, 0]
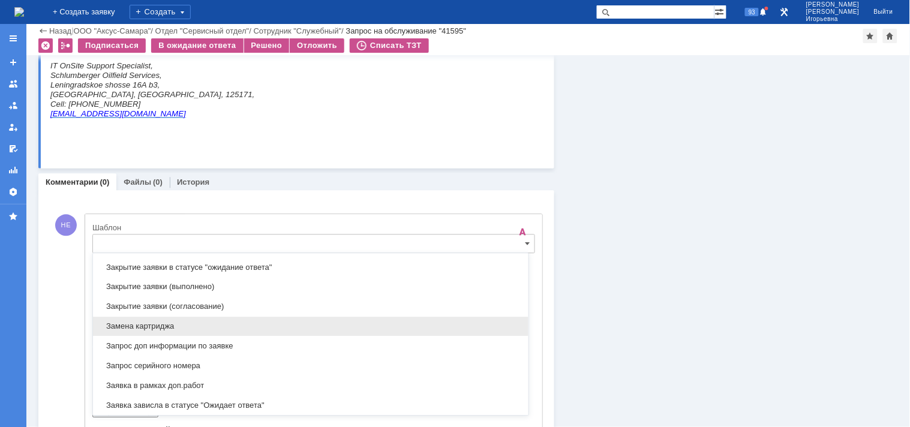
click at [116, 323] on span "Замена картриджа" at bounding box center [310, 327] width 421 height 10
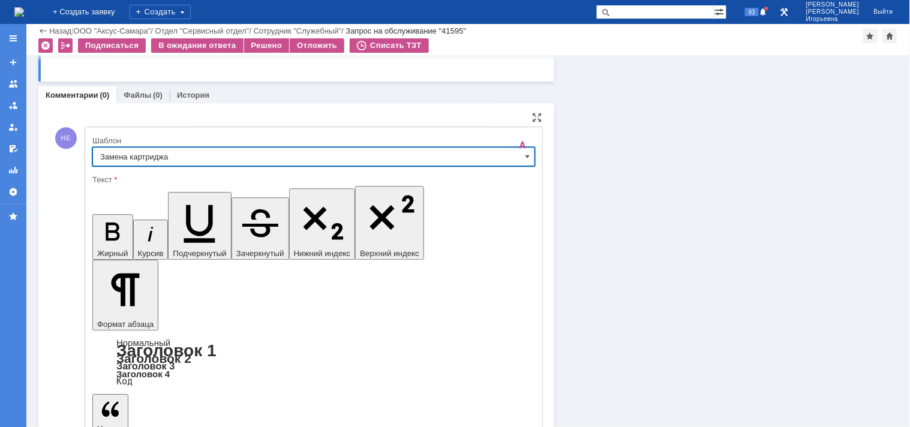
type input "Замена картриджа"
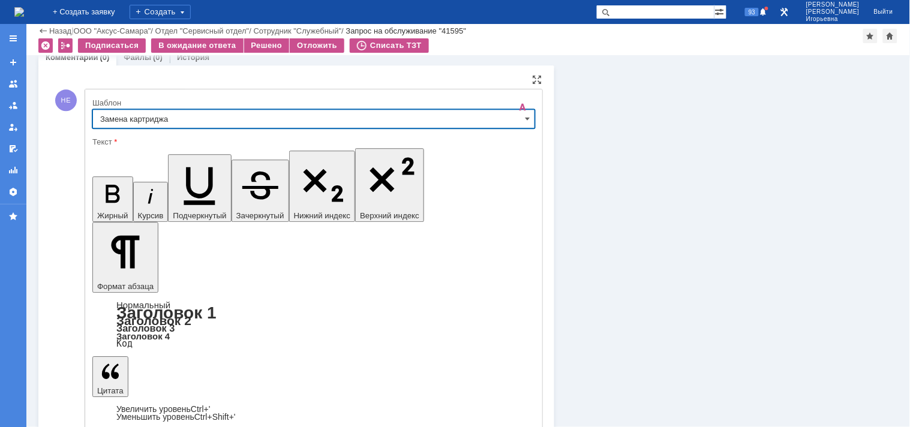
scroll to position [796, 0]
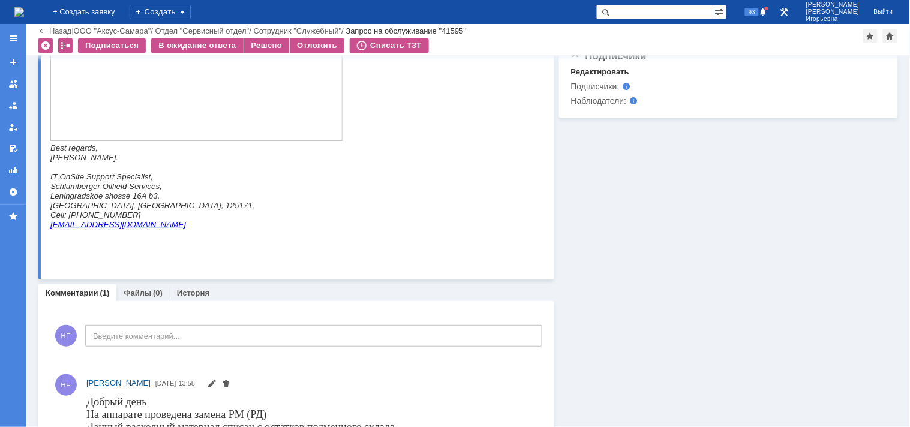
scroll to position [655, 0]
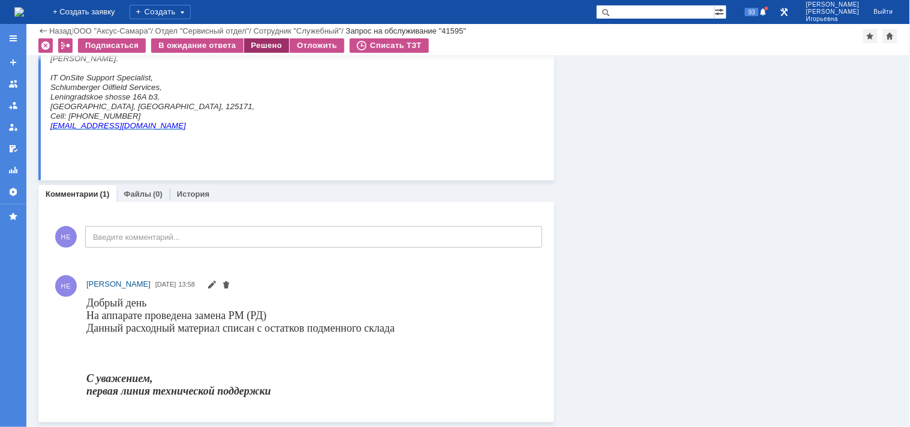
click at [254, 43] on div "Решено" at bounding box center [267, 45] width 46 height 14
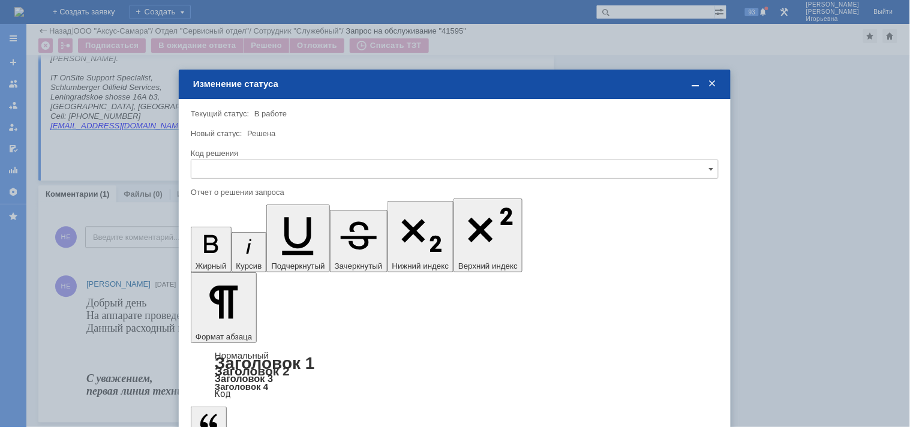
scroll to position [0, 0]
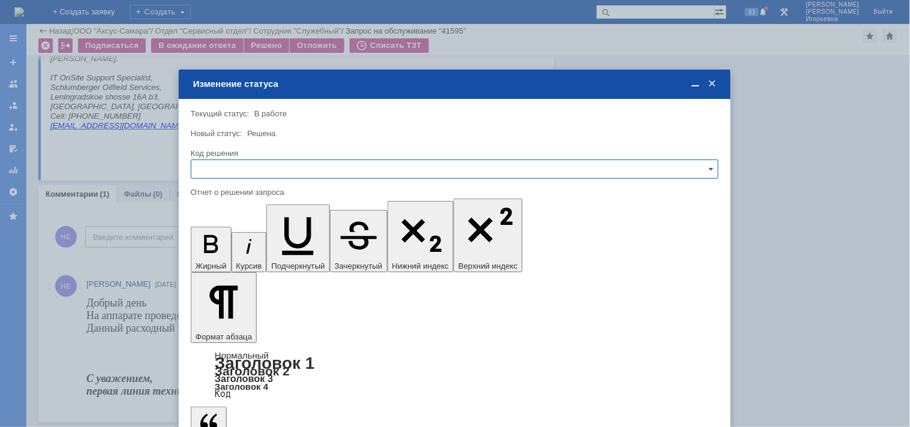
click at [228, 160] on input "text" at bounding box center [455, 169] width 528 height 19
click at [229, 249] on span "Решено" at bounding box center [455, 250] width 512 height 10
type input "Решено"
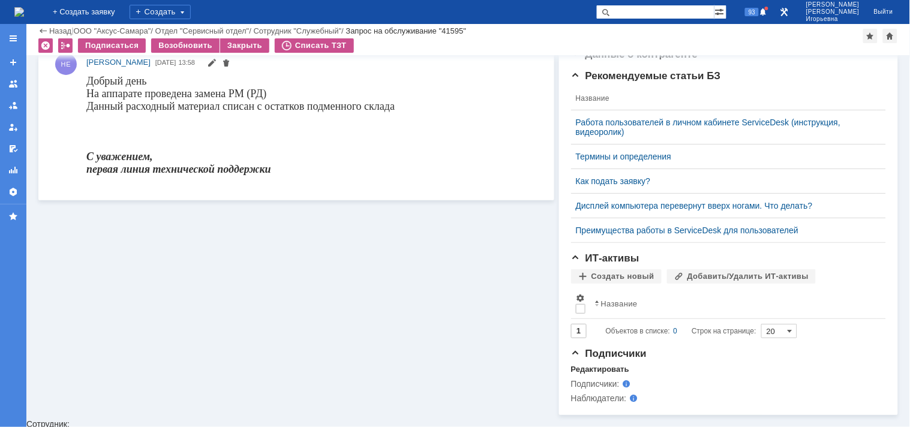
click at [24, 10] on img at bounding box center [19, 12] width 10 height 10
